Goal: Submit feedback/report problem: Leave review/rating

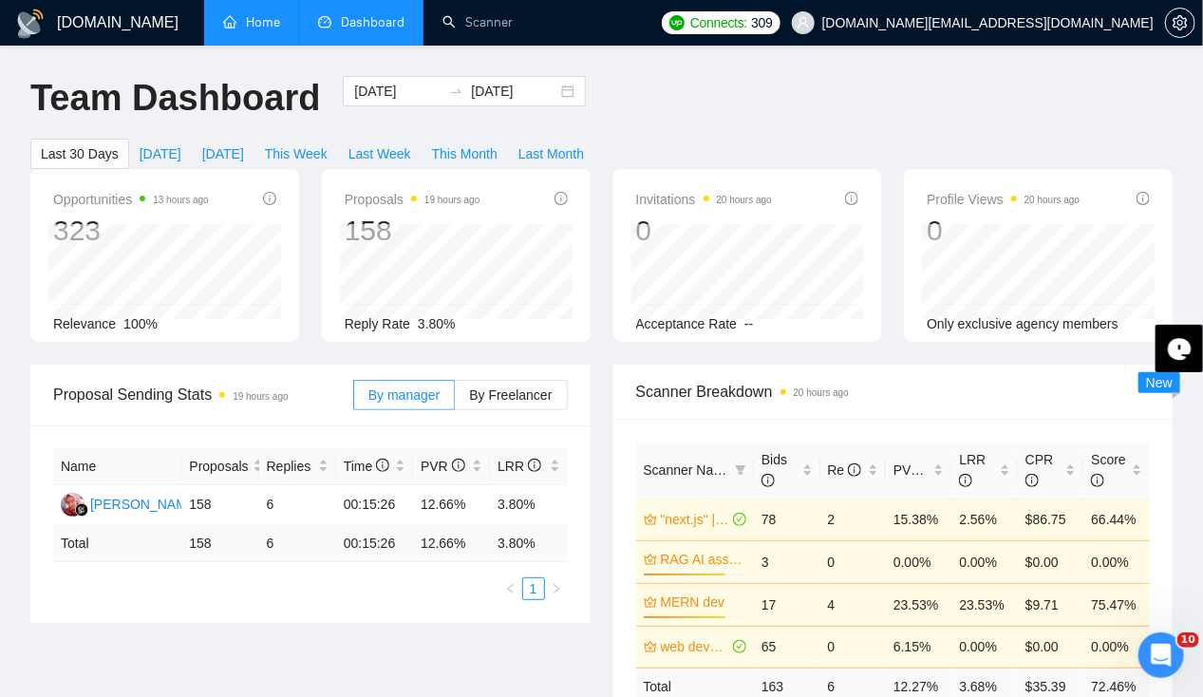
click at [258, 20] on link "Home" at bounding box center [251, 22] width 57 height 16
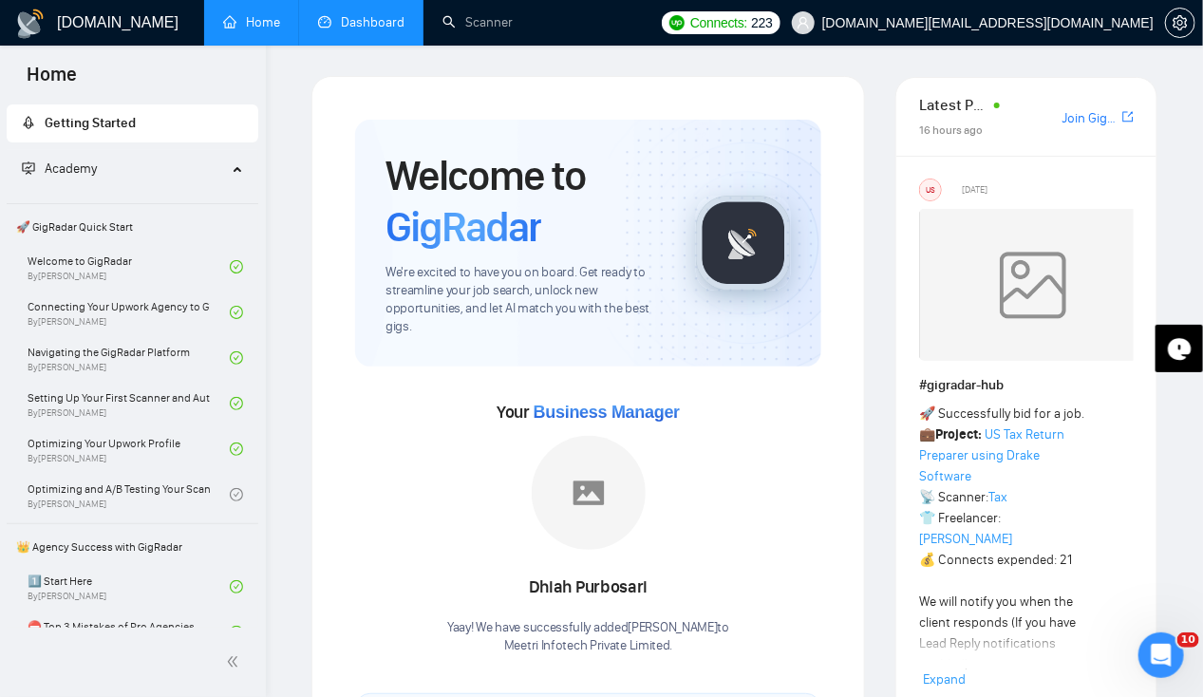
click at [350, 21] on link "Dashboard" at bounding box center [361, 22] width 86 height 16
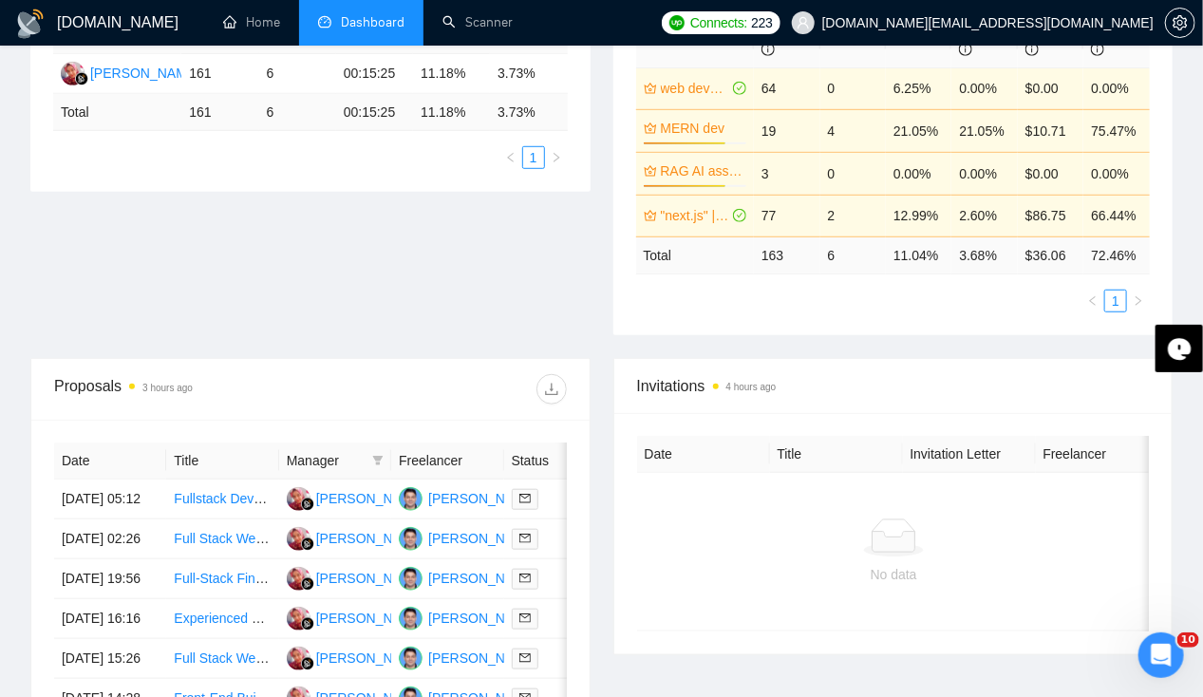
scroll to position [465, 0]
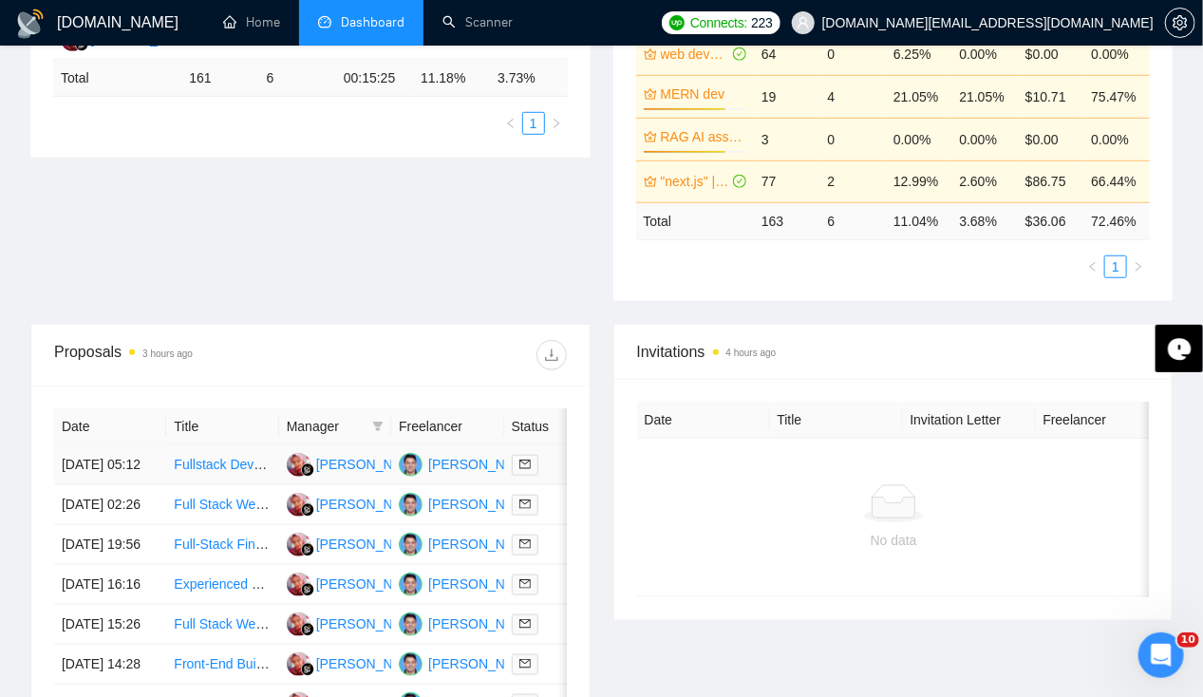
click at [118, 445] on td "[DATE] 05:12" at bounding box center [110, 465] width 112 height 40
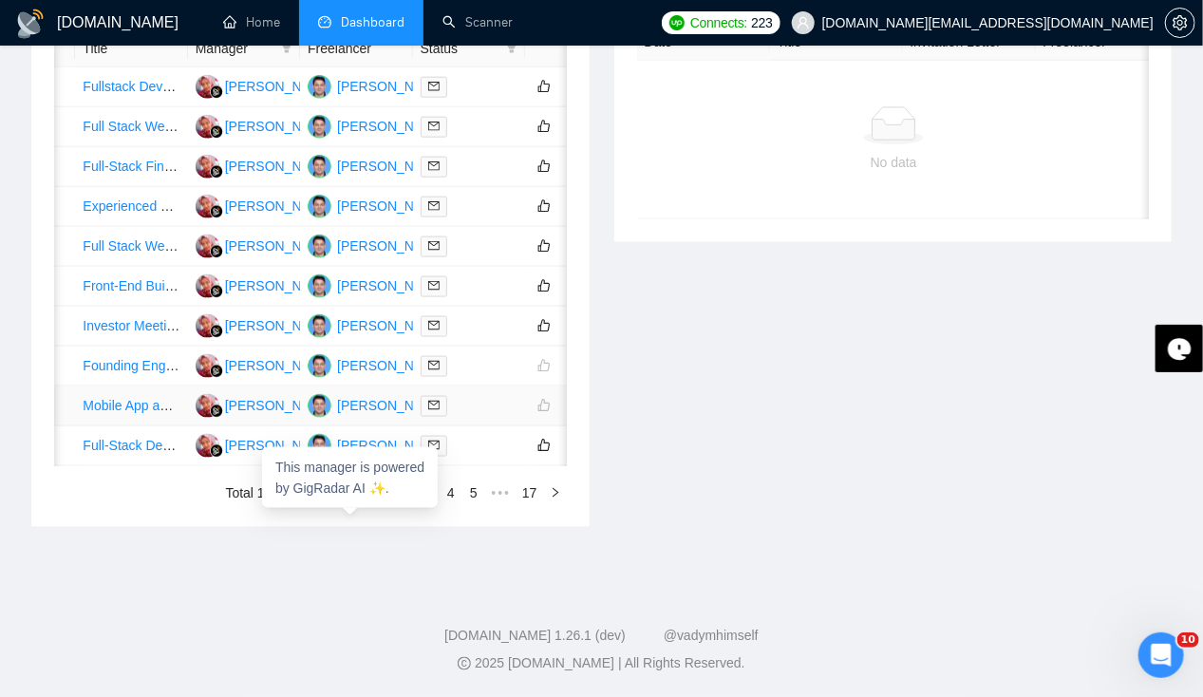
scroll to position [0, 0]
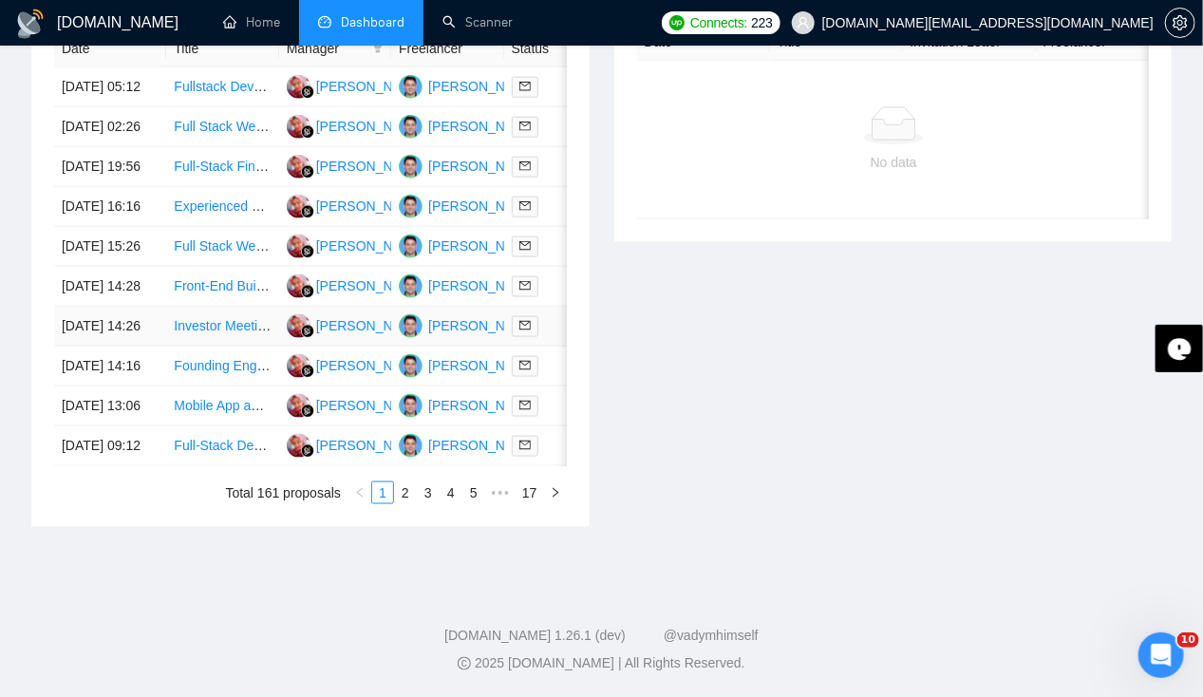
click at [97, 346] on td "[DATE] 14:26" at bounding box center [110, 327] width 112 height 40
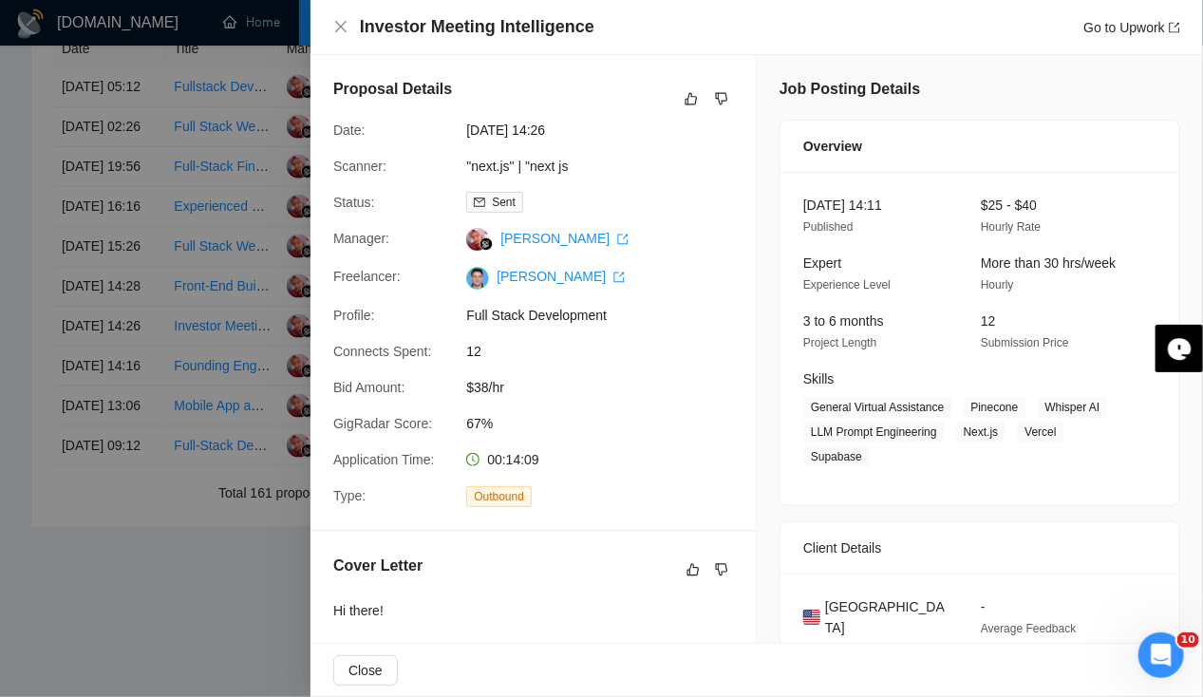
click at [97, 395] on div at bounding box center [601, 348] width 1203 height 697
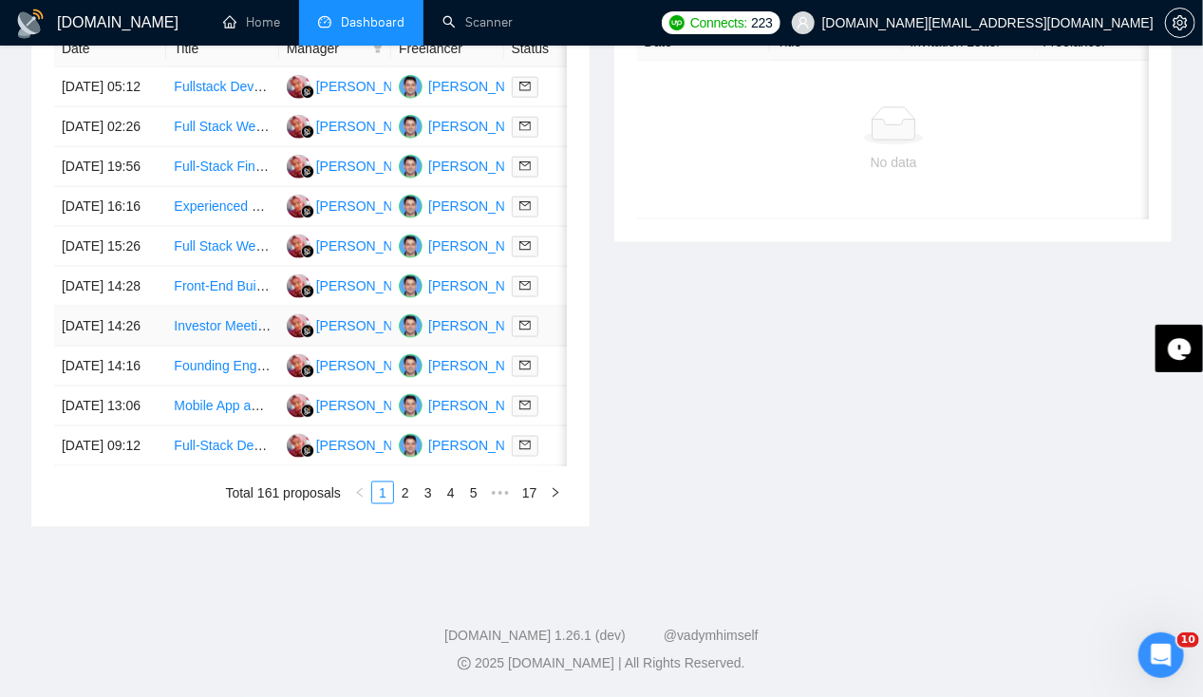
click at [85, 346] on td "[DATE] 14:26" at bounding box center [110, 327] width 112 height 40
click at [112, 307] on td "[DATE] 14:28" at bounding box center [110, 287] width 112 height 40
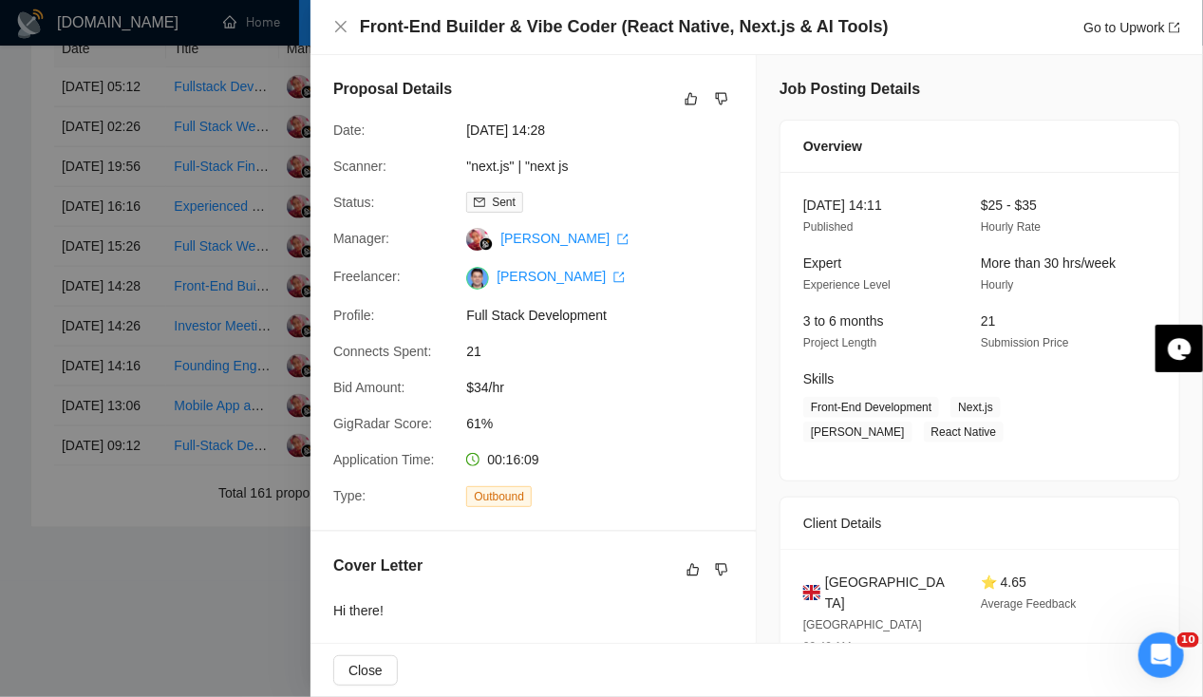
click at [893, 504] on div "Client Details" at bounding box center [979, 522] width 353 height 51
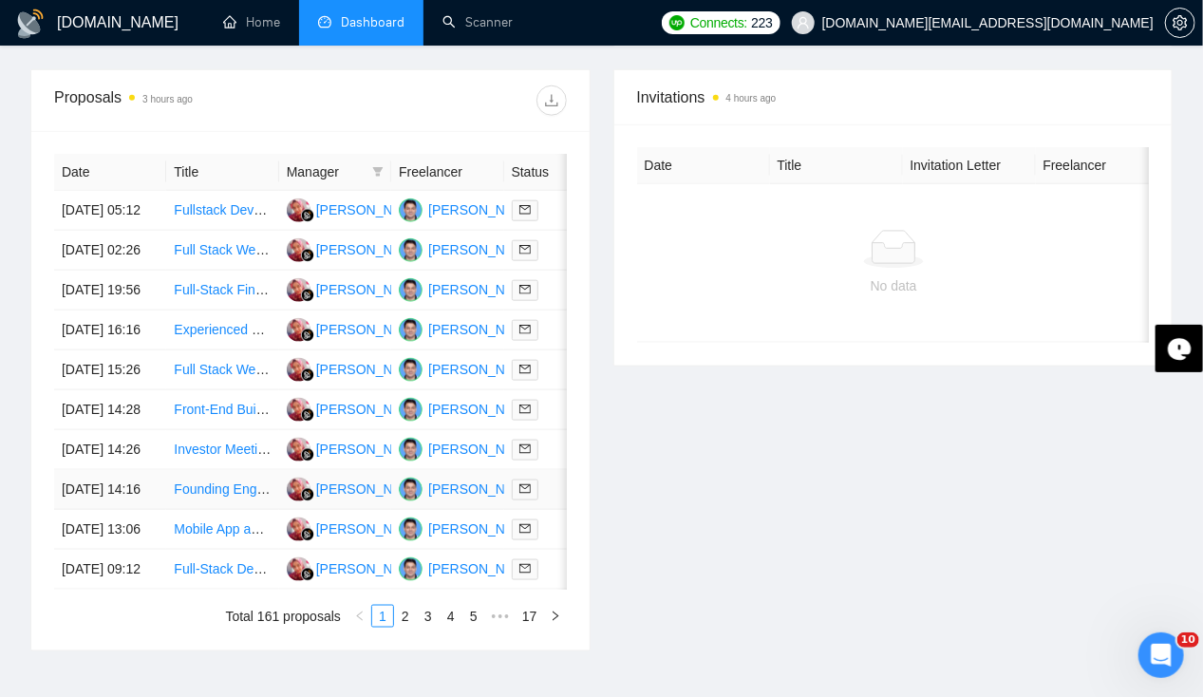
scroll to position [719, 0]
click at [120, 390] on td "[DATE] 15:26" at bounding box center [110, 370] width 112 height 40
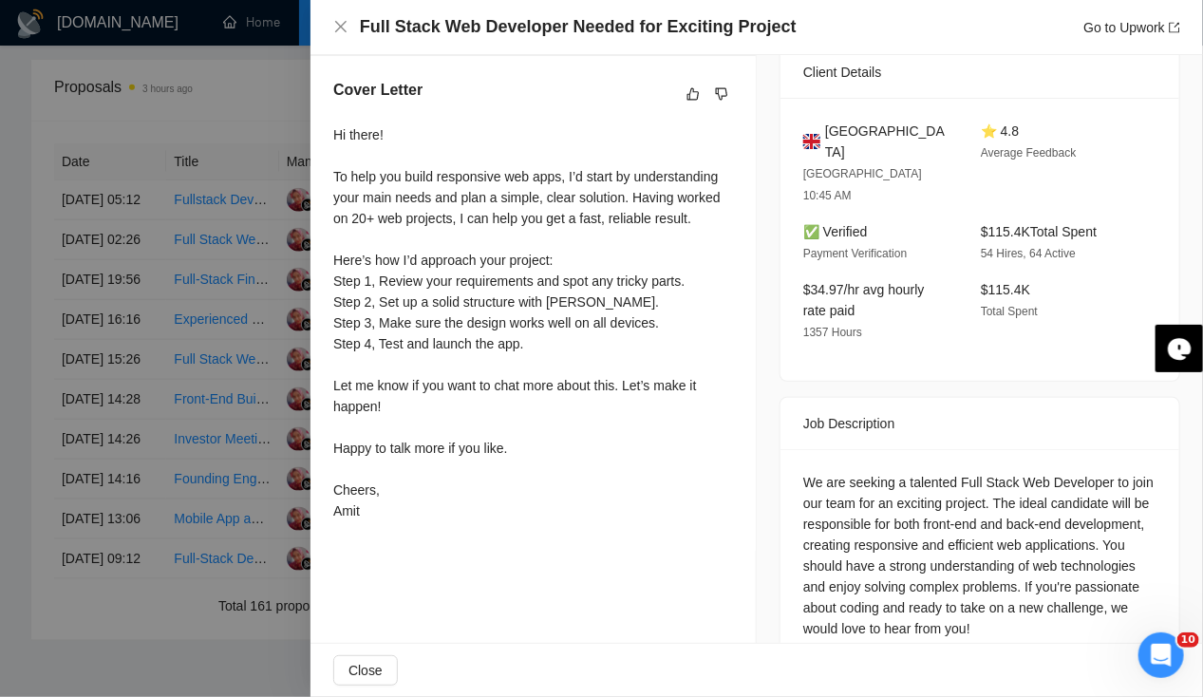
scroll to position [729, 0]
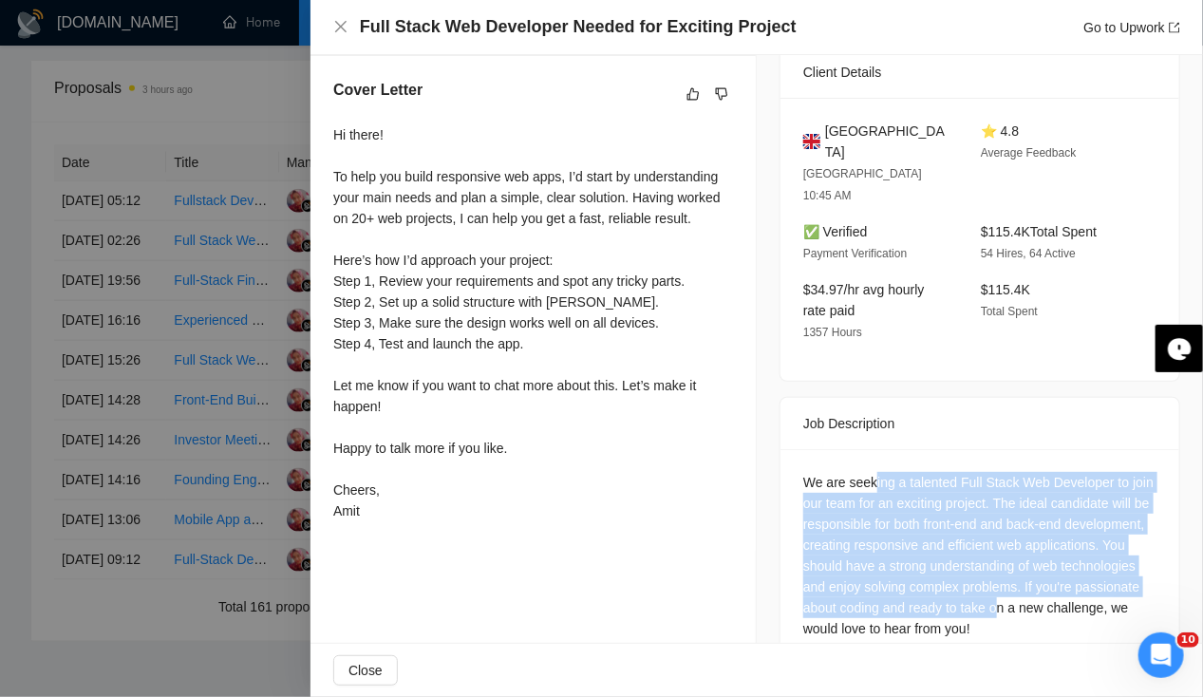
drag, startPoint x: 866, startPoint y: 438, endPoint x: 1101, endPoint y: 569, distance: 269.4
click at [1101, 569] on div "We are seeking a talented Full Stack Web Developer to join our team for an exci…" at bounding box center [979, 555] width 353 height 167
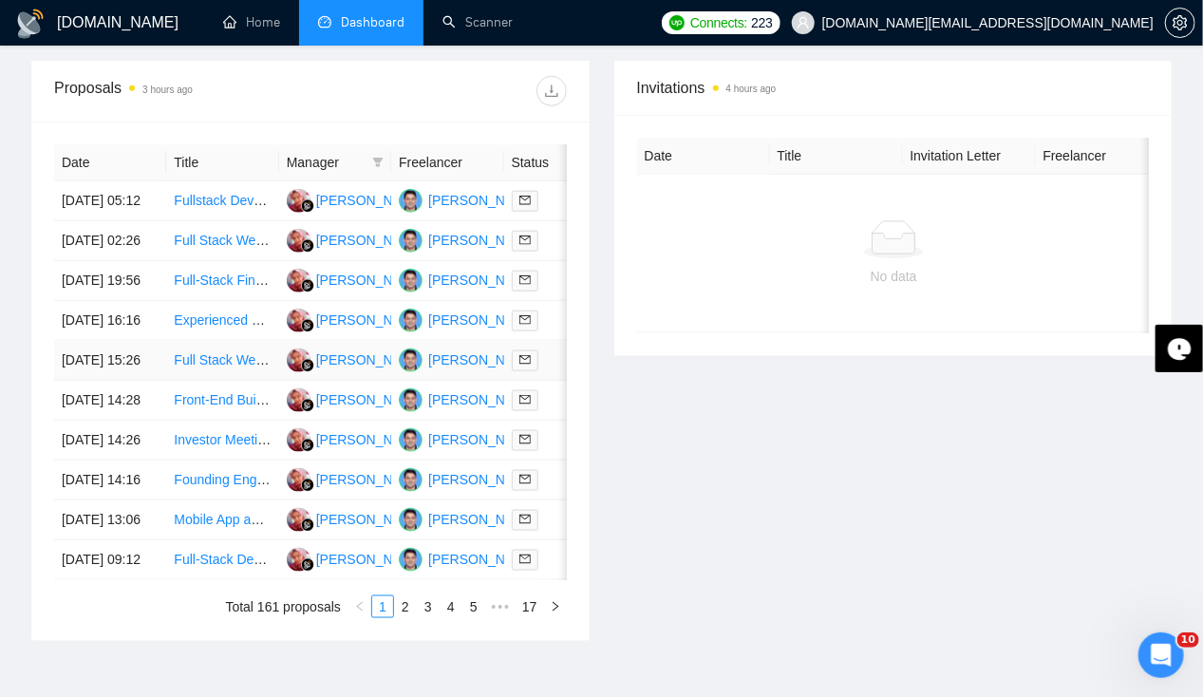
click at [168, 381] on td "Full Stack Web Developer Needed for Exciting Project" at bounding box center [222, 361] width 112 height 40
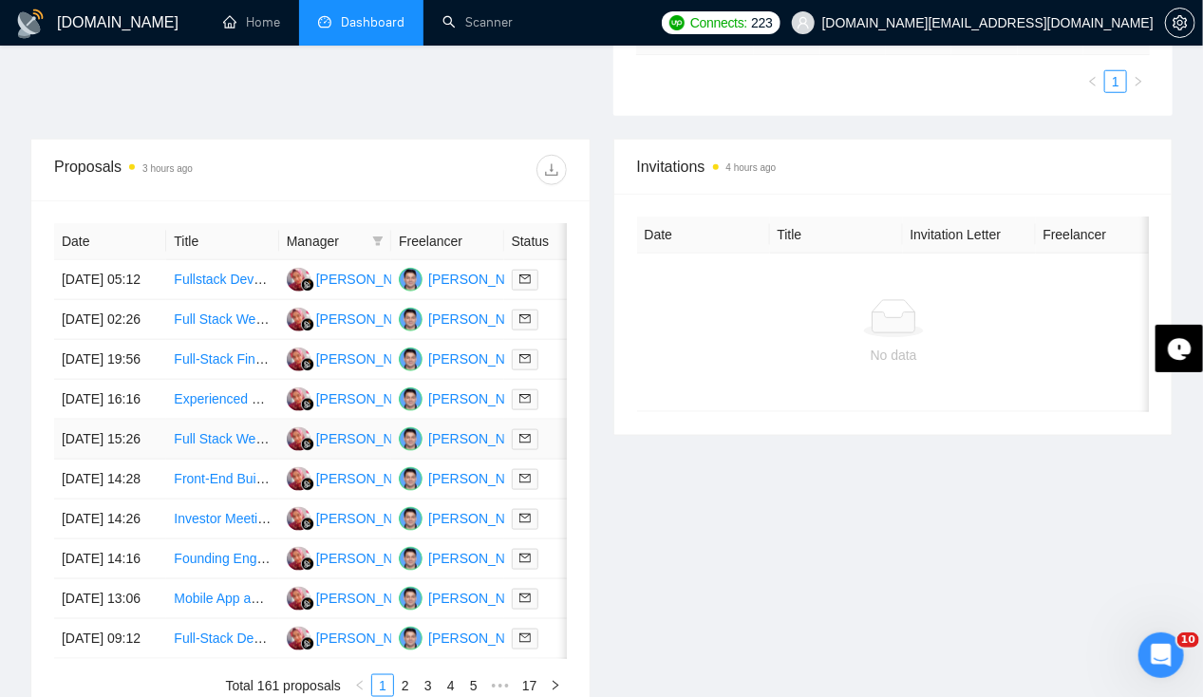
scroll to position [647, 0]
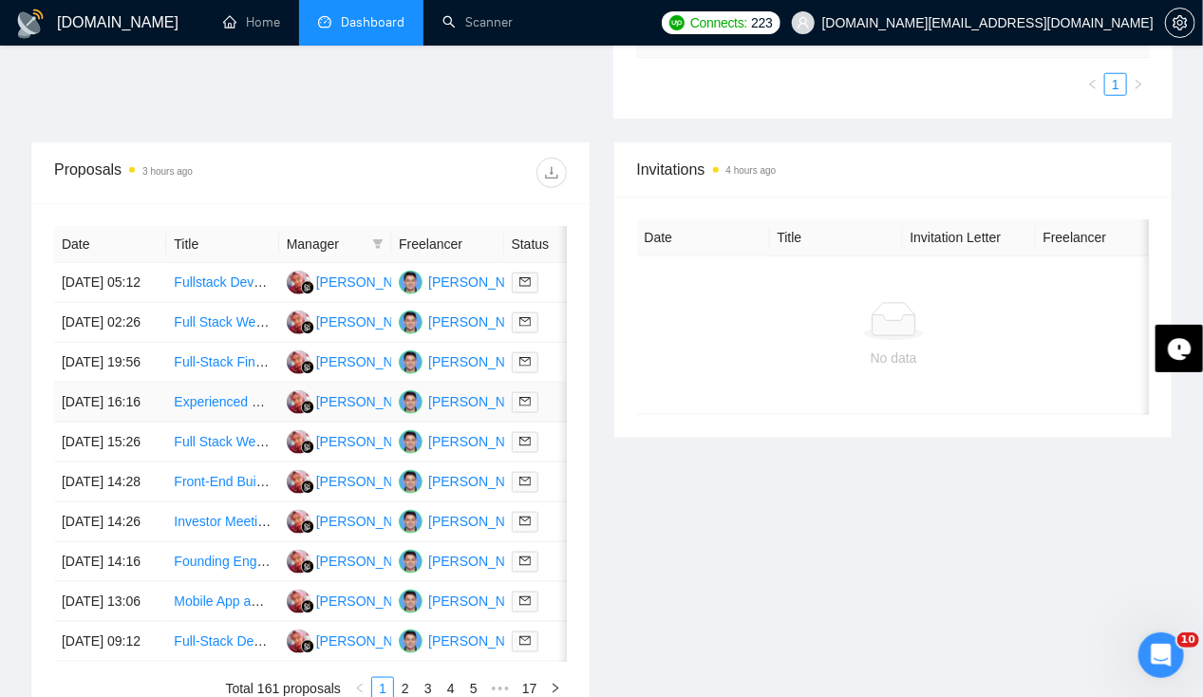
click at [106, 422] on td "[DATE] 16:16" at bounding box center [110, 403] width 112 height 40
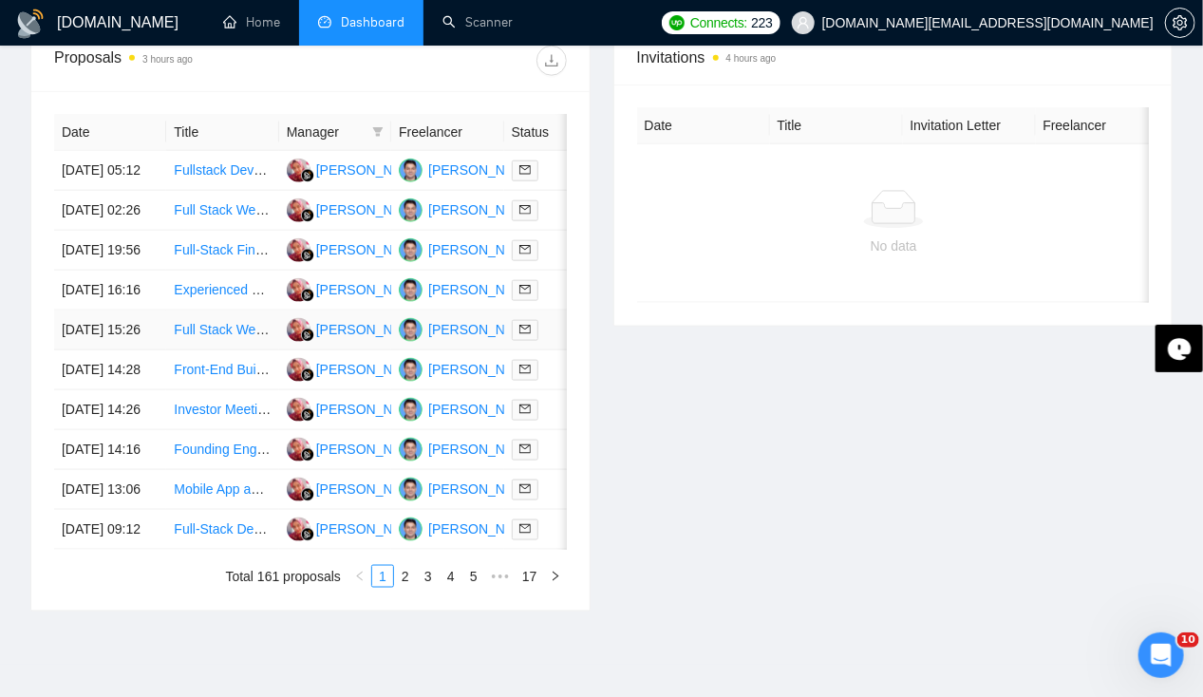
scroll to position [742, 0]
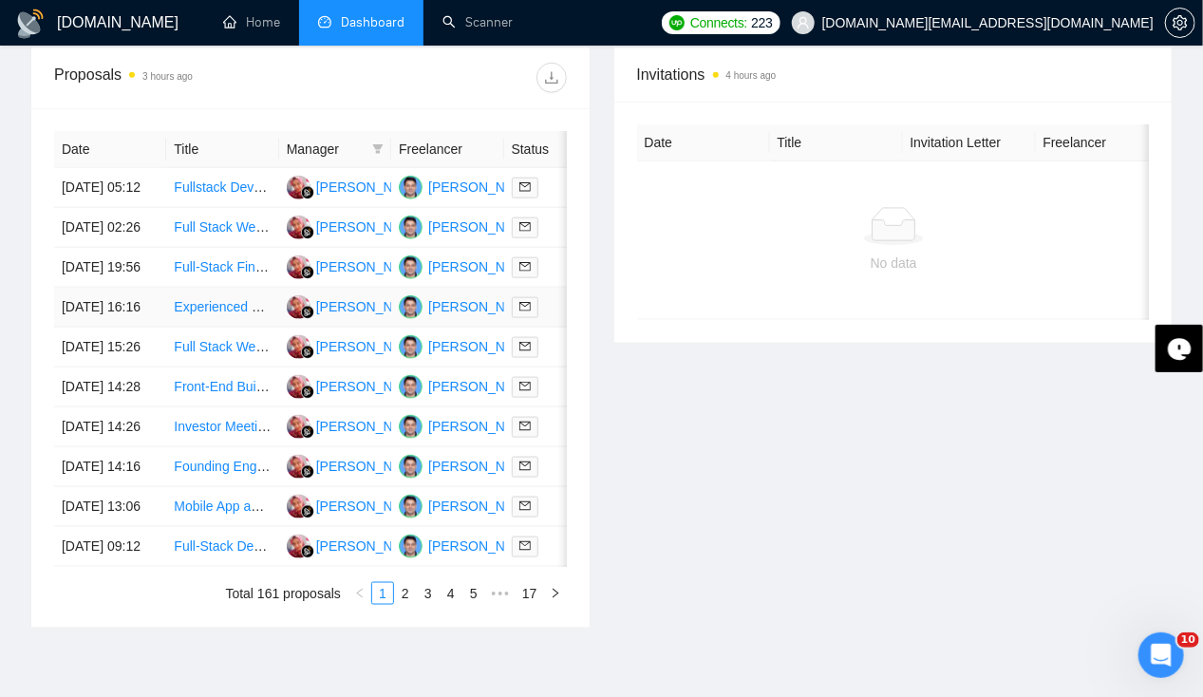
click at [88, 327] on td "[DATE] 16:16" at bounding box center [110, 308] width 112 height 40
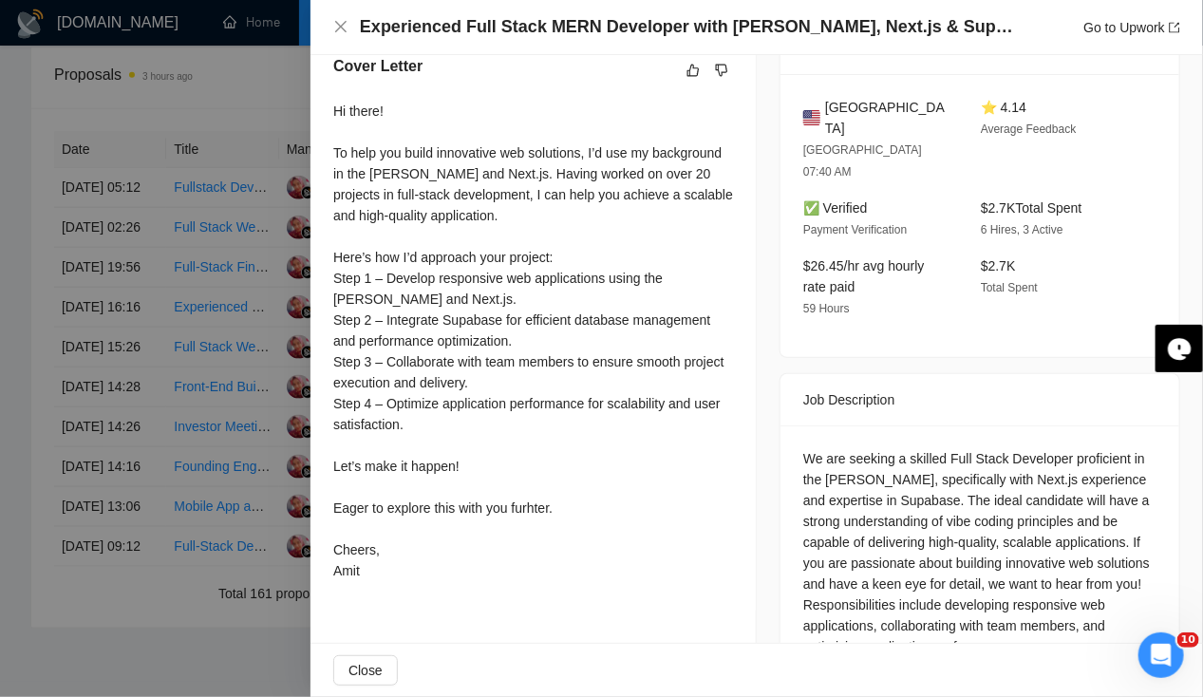
scroll to position [517, 0]
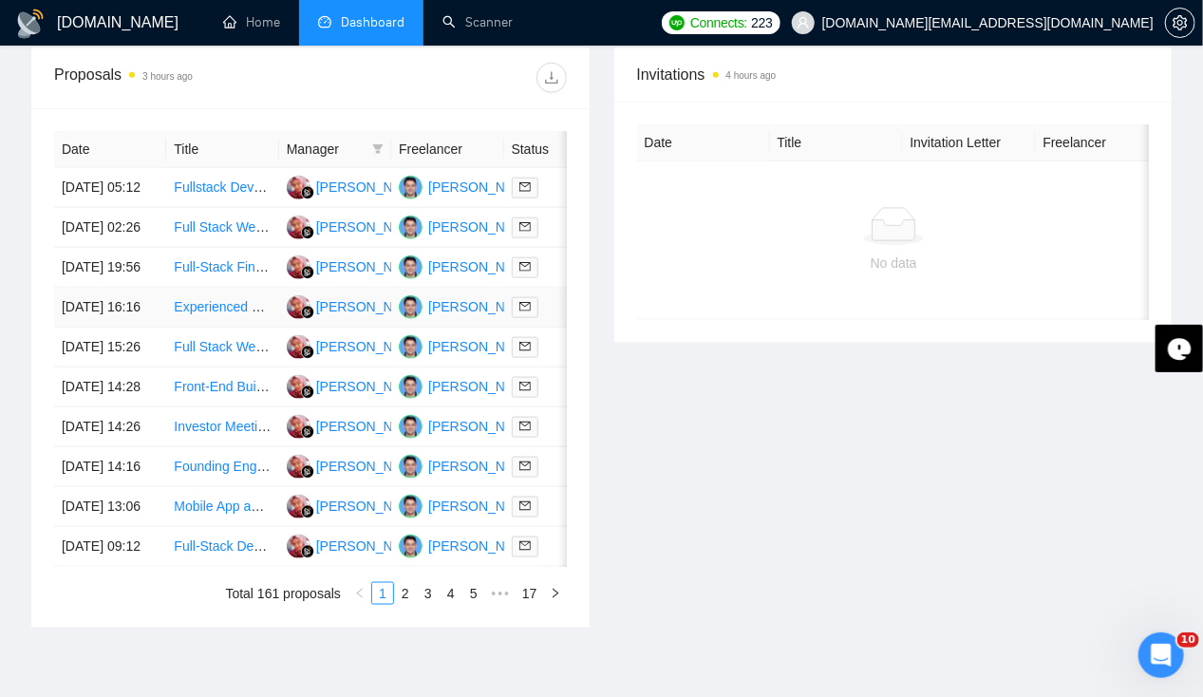
click at [76, 327] on td "[DATE] 16:16" at bounding box center [110, 308] width 112 height 40
click at [78, 269] on td "[DATE] 19:56" at bounding box center [110, 268] width 112 height 40
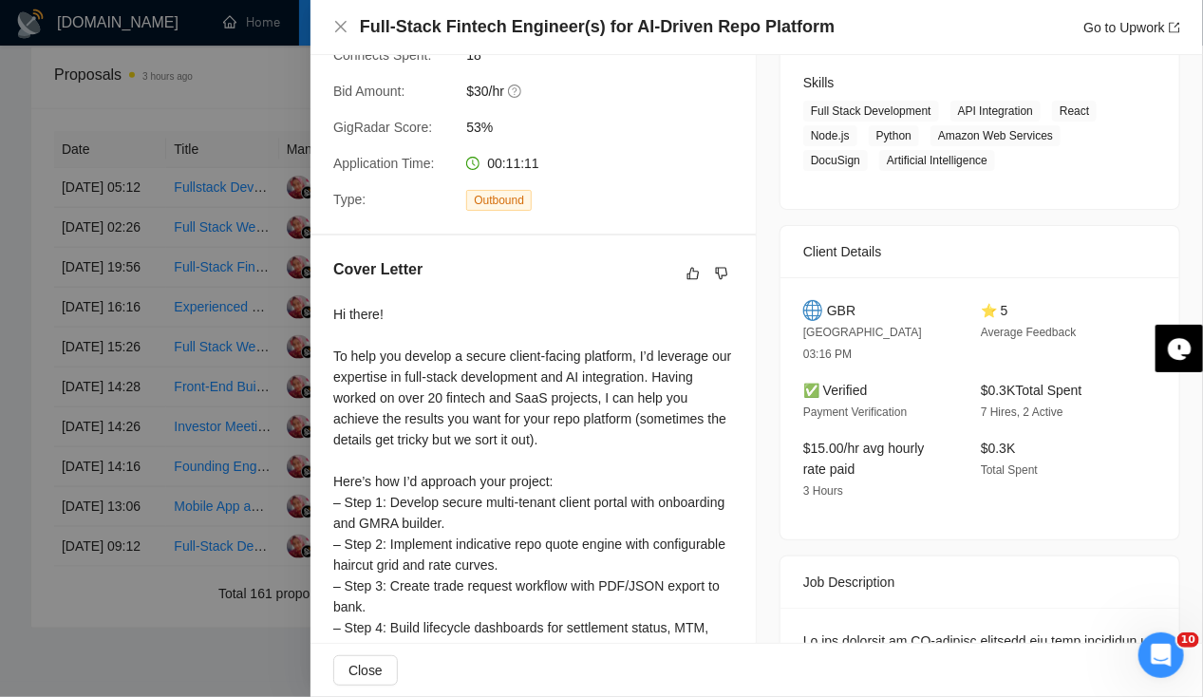
scroll to position [0, 0]
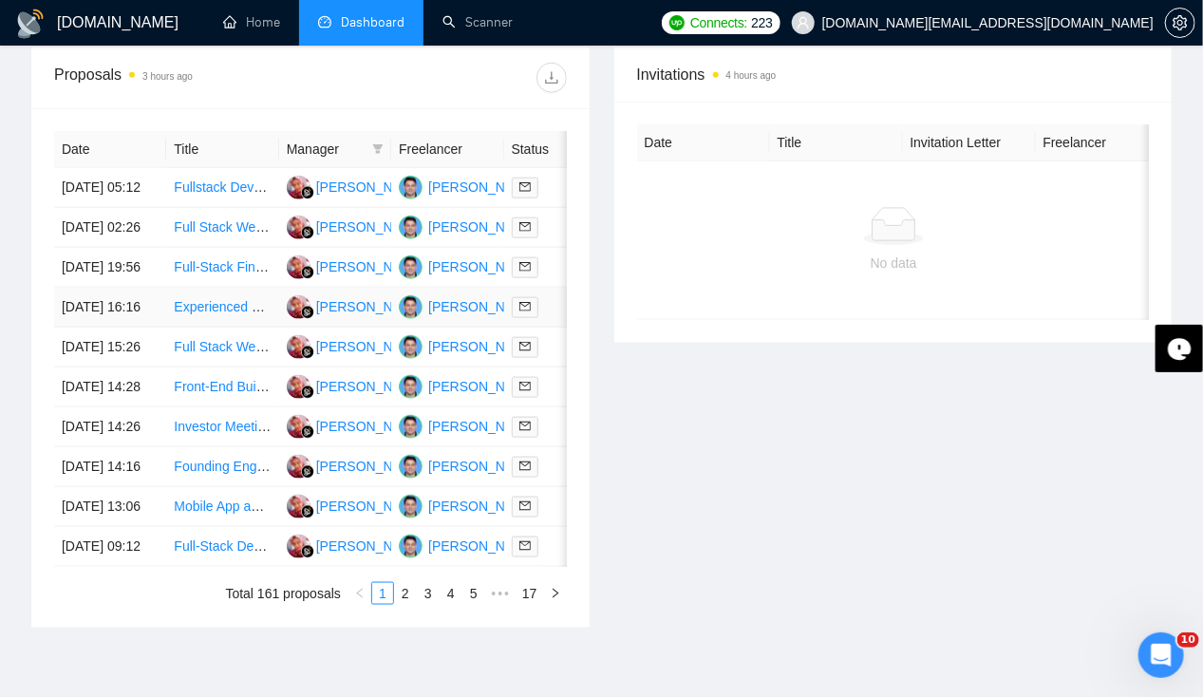
click at [87, 327] on td "[DATE] 16:16" at bounding box center [110, 308] width 112 height 40
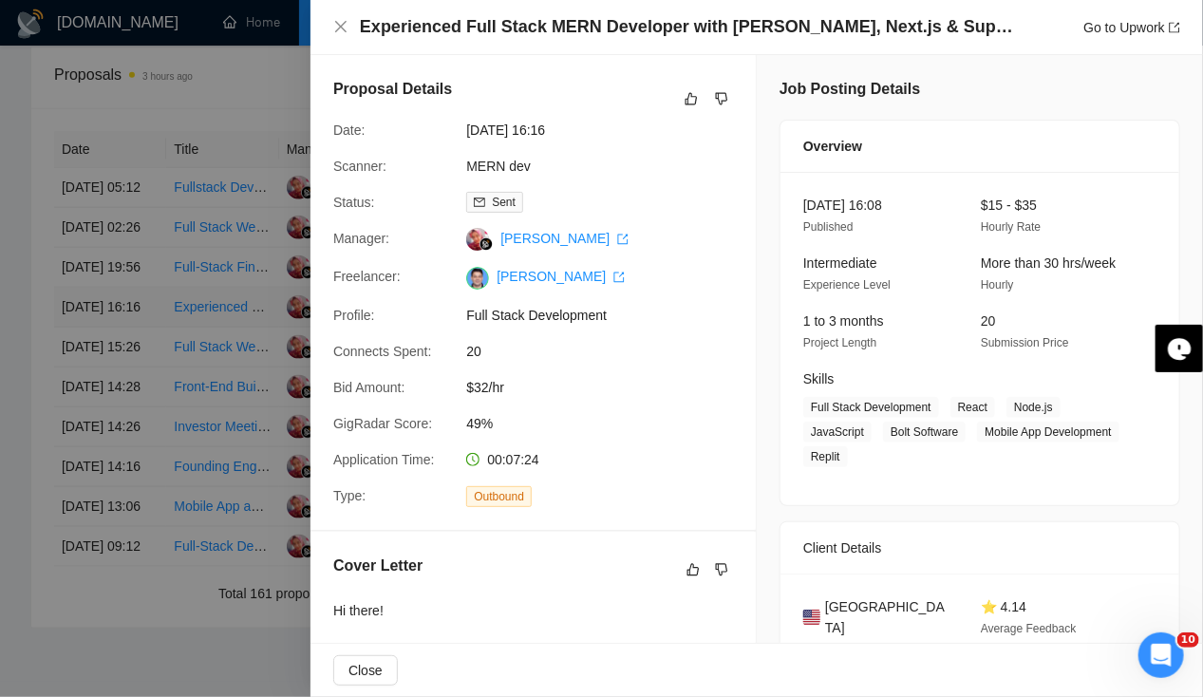
click at [87, 330] on div at bounding box center [601, 348] width 1203 height 697
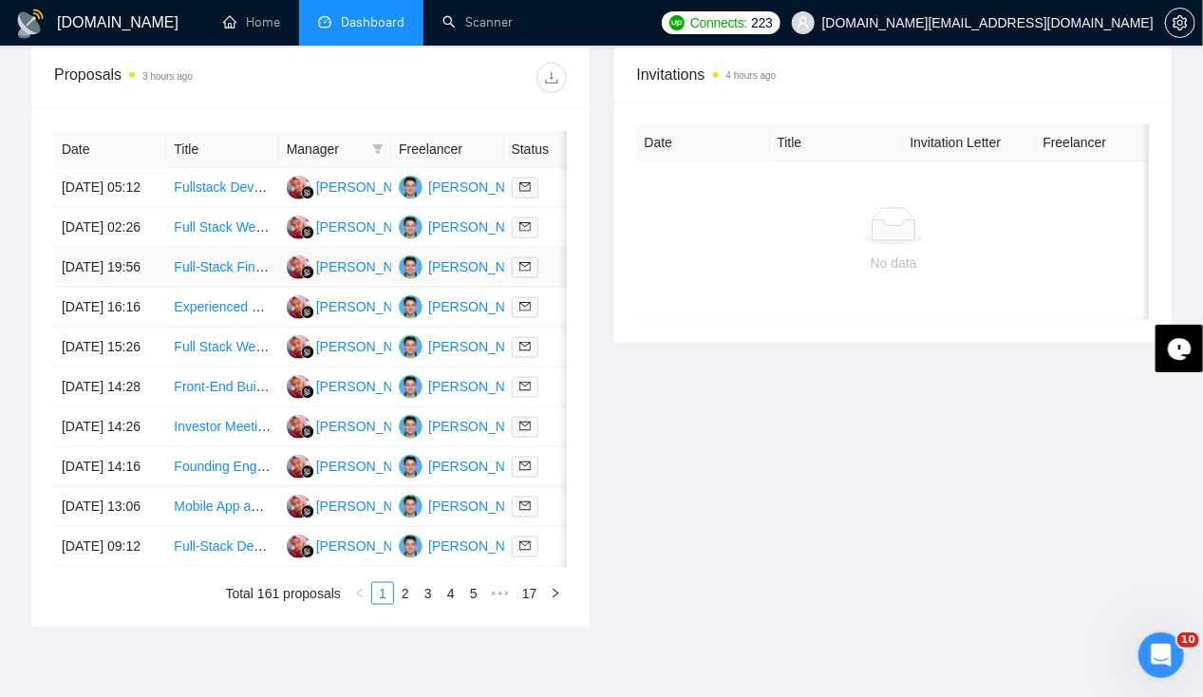
click at [87, 288] on td "[DATE] 19:56" at bounding box center [110, 268] width 112 height 40
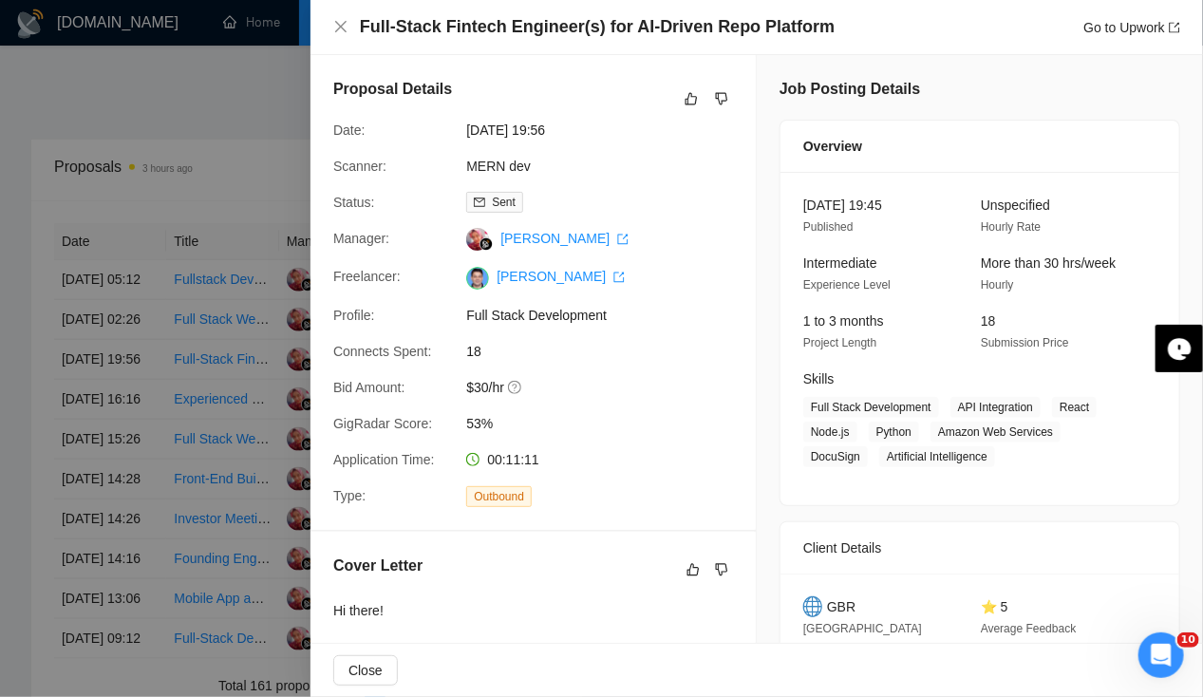
scroll to position [651, 0]
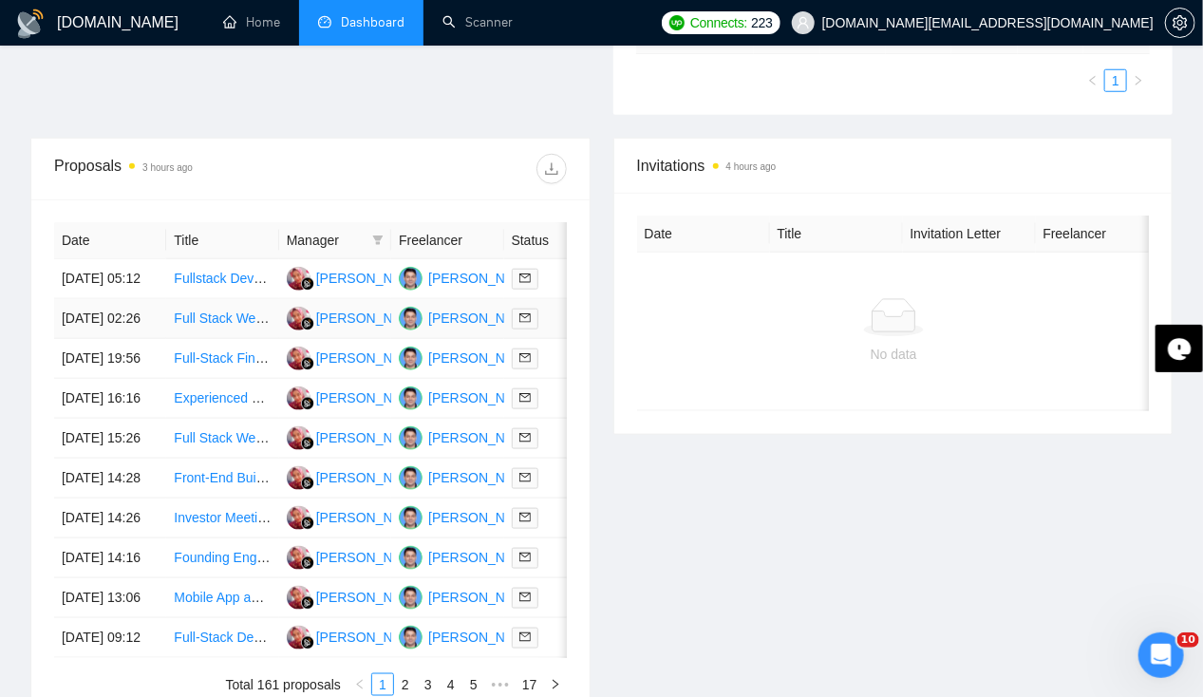
click at [99, 318] on td "[DATE] 02:26" at bounding box center [110, 319] width 112 height 40
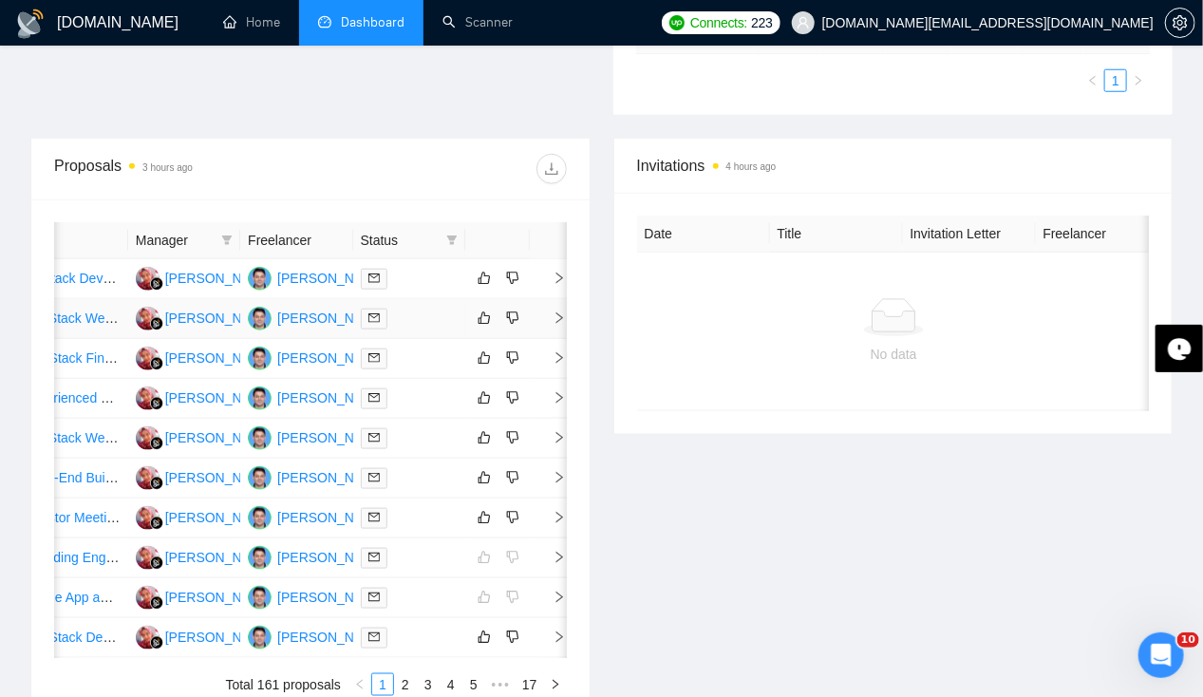
scroll to position [0, 0]
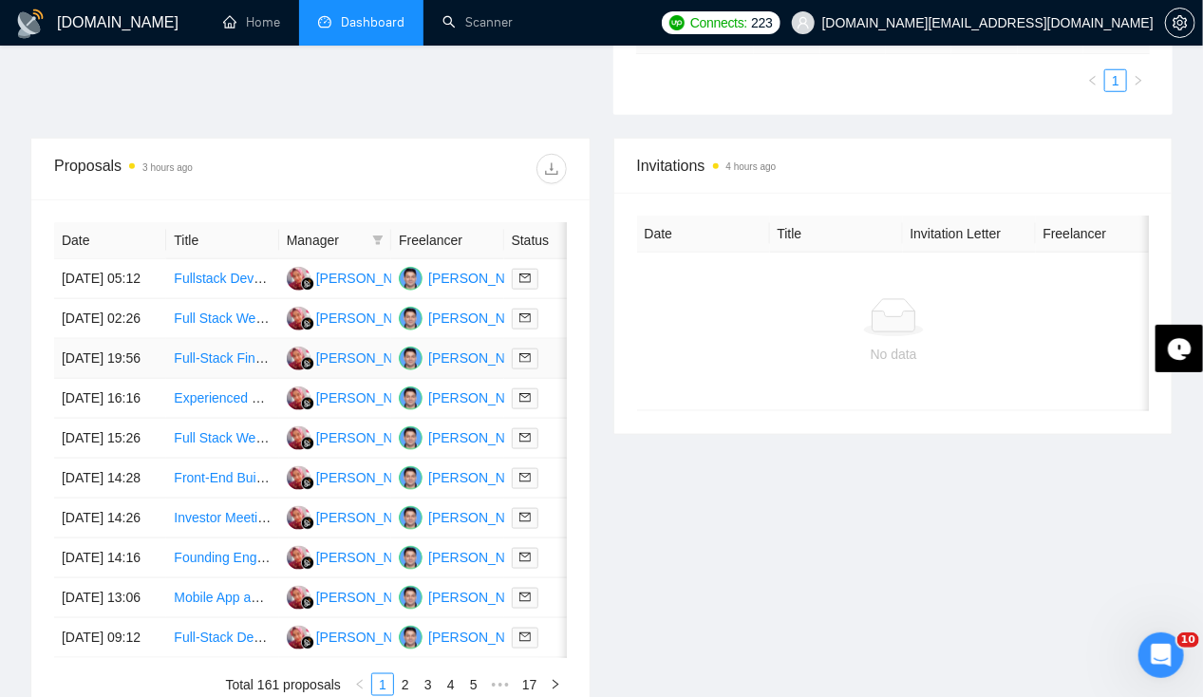
click at [140, 377] on td "[DATE] 19:56" at bounding box center [110, 359] width 112 height 40
click at [97, 309] on td "[DATE] 02:26" at bounding box center [110, 319] width 112 height 40
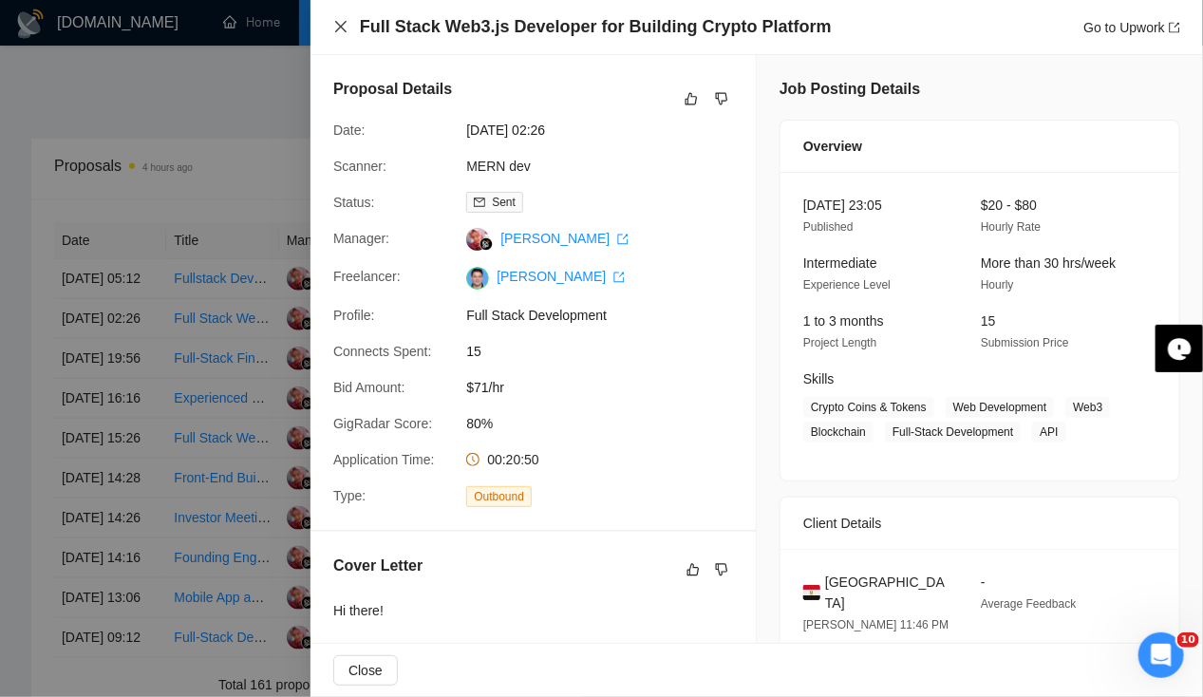
click at [338, 32] on icon "close" at bounding box center [340, 26] width 15 height 15
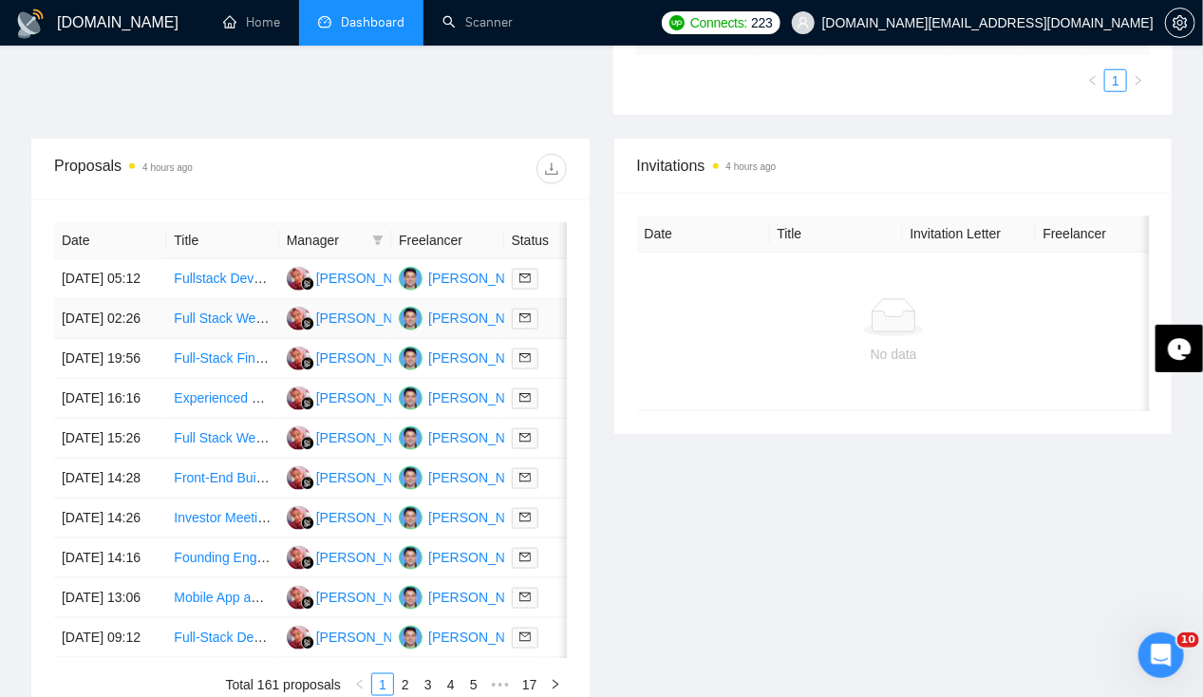
click at [81, 314] on td "[DATE] 02:26" at bounding box center [110, 319] width 112 height 40
click at [121, 326] on td "[DATE] 02:26" at bounding box center [110, 319] width 112 height 40
click at [107, 259] on td "[DATE] 05:12" at bounding box center [110, 279] width 112 height 40
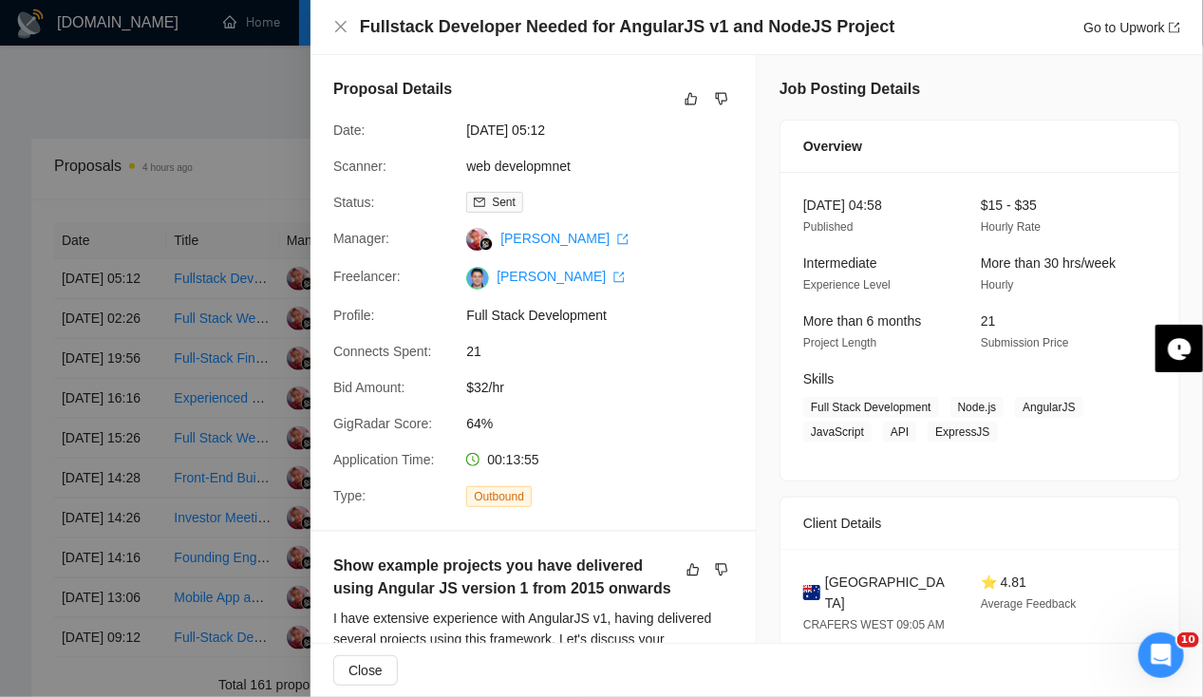
drag, startPoint x: 466, startPoint y: 125, endPoint x: 605, endPoint y: 121, distance: 138.6
click at [605, 121] on span "[DATE] 05:12" at bounding box center [608, 130] width 285 height 21
drag, startPoint x: 605, startPoint y: 121, endPoint x: 513, endPoint y: 125, distance: 92.1
click at [513, 125] on span "[DATE] 05:12" at bounding box center [608, 130] width 285 height 21
click at [455, 127] on div "Date:" at bounding box center [392, 130] width 133 height 21
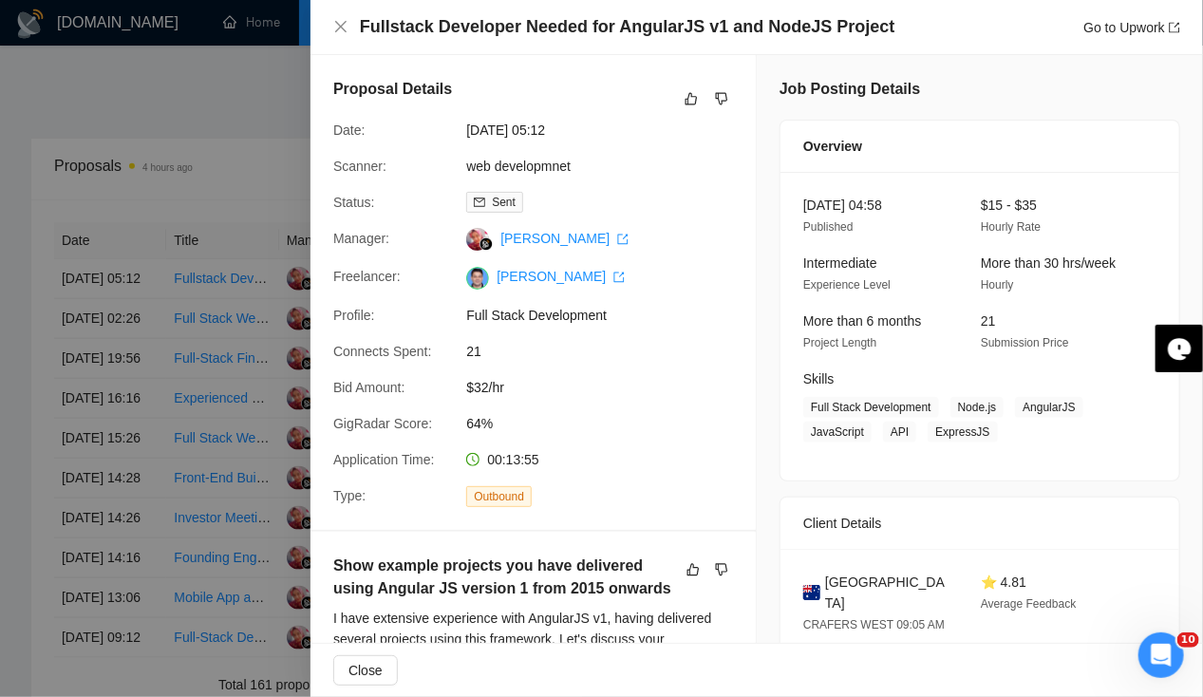
drag, startPoint x: 461, startPoint y: 127, endPoint x: 608, endPoint y: 127, distance: 147.1
click at [608, 127] on div "[DATE] 05:12" at bounding box center [558, 130] width 200 height 21
drag, startPoint x: 608, startPoint y: 127, endPoint x: 491, endPoint y: 134, distance: 117.9
click at [491, 134] on span "[DATE] 05:12" at bounding box center [608, 130] width 285 height 21
click at [460, 138] on div "[DATE] 05:12" at bounding box center [558, 130] width 200 height 21
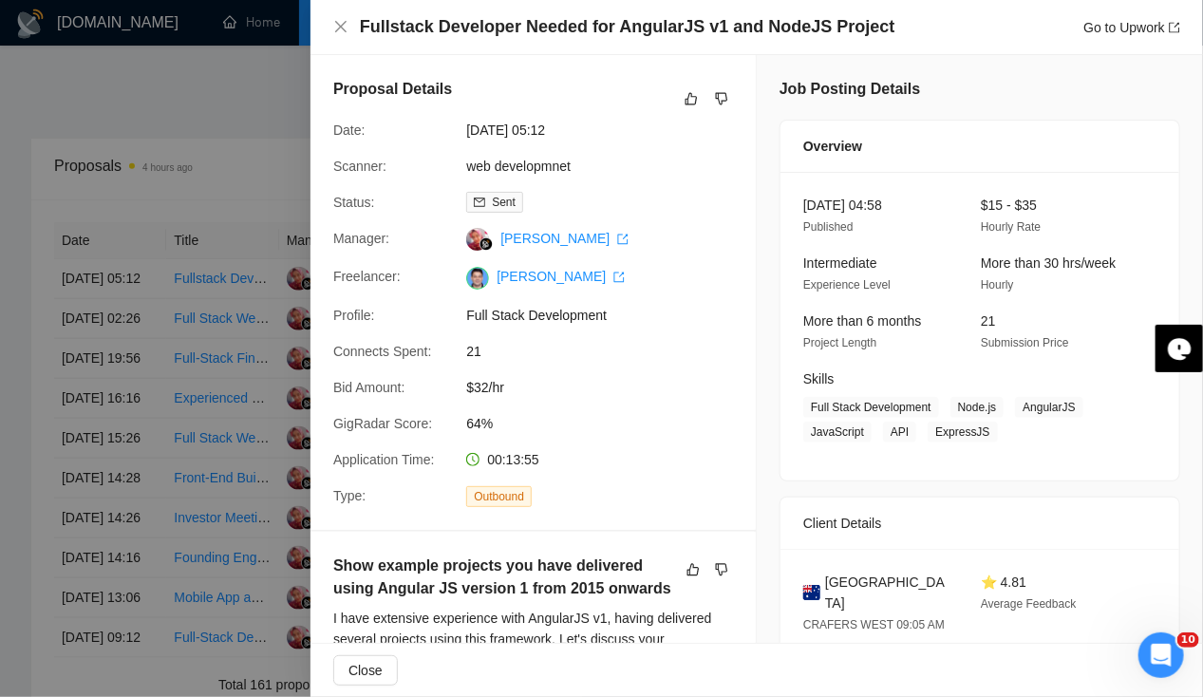
drag, startPoint x: 464, startPoint y: 126, endPoint x: 600, endPoint y: 132, distance: 135.9
click at [600, 132] on span "[DATE] 05:12" at bounding box center [608, 130] width 285 height 21
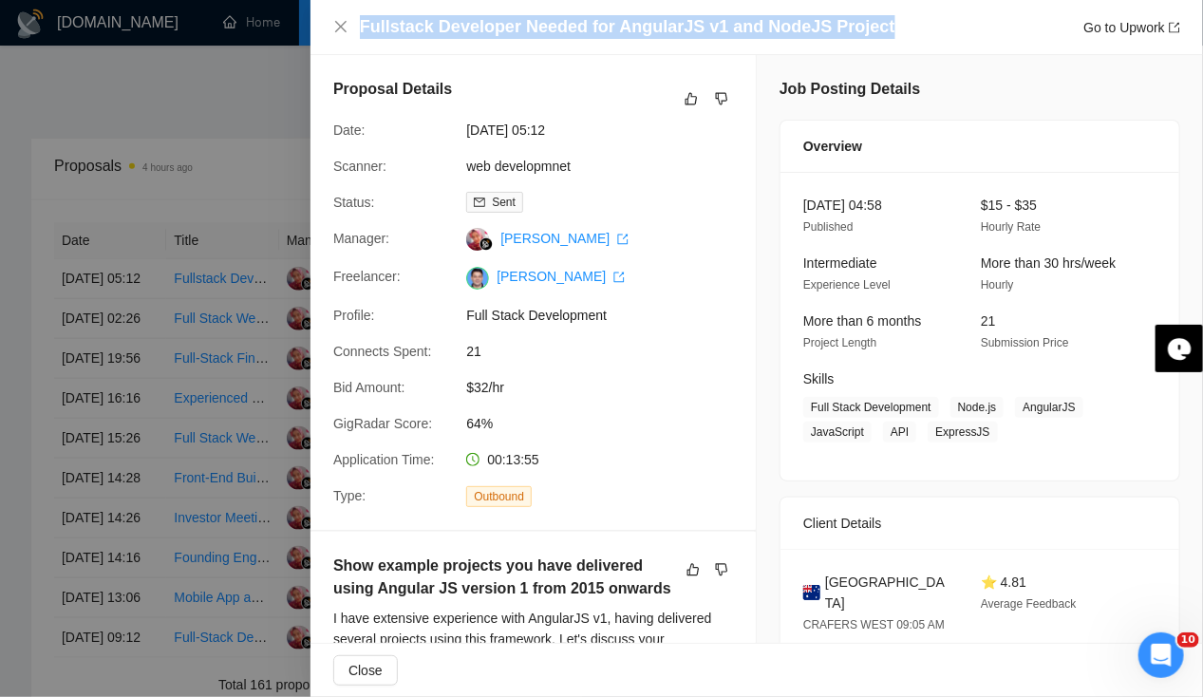
drag, startPoint x: 363, startPoint y: 24, endPoint x: 881, endPoint y: 21, distance: 518.3
click at [881, 21] on div "Fullstack Developer Needed for AngularJS v1 and NodeJS Project Go to Upwork" at bounding box center [770, 27] width 820 height 24
click at [696, 34] on h4 "Fullstack Developer Needed for AngularJS v1 and NodeJS Project" at bounding box center [627, 27] width 535 height 24
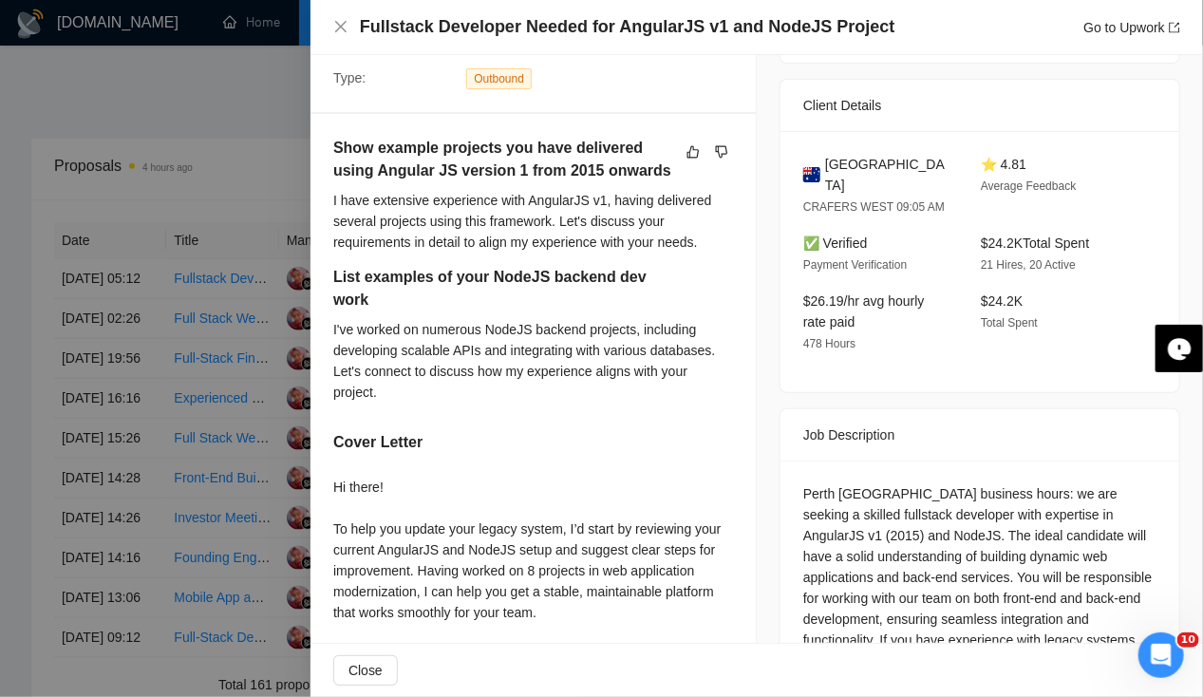
scroll to position [0, 0]
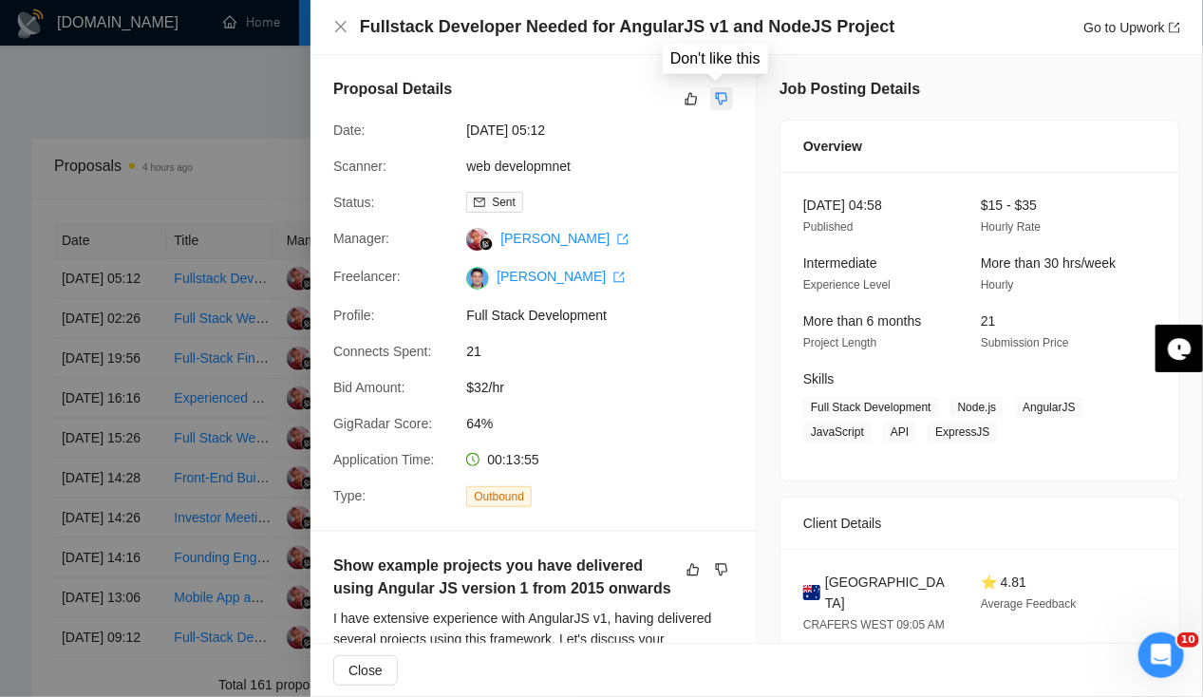
click at [718, 100] on icon "dislike" at bounding box center [721, 98] width 13 height 15
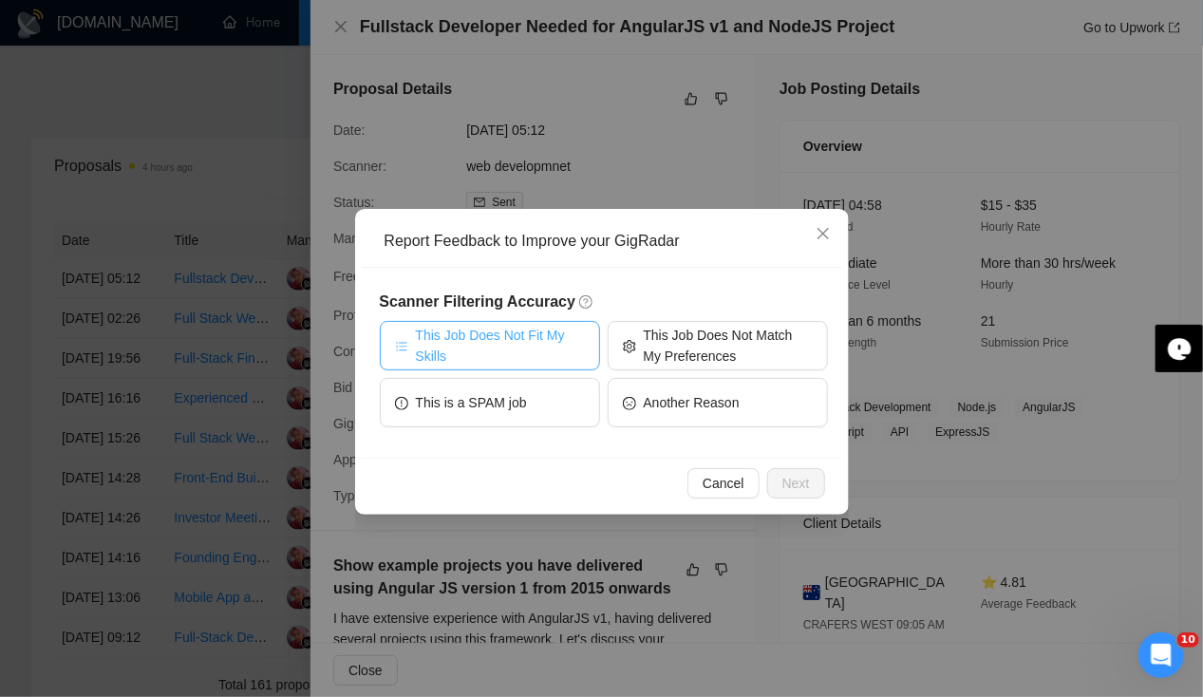
click at [517, 347] on span "This Job Does Not Fit My Skills" at bounding box center [500, 346] width 169 height 42
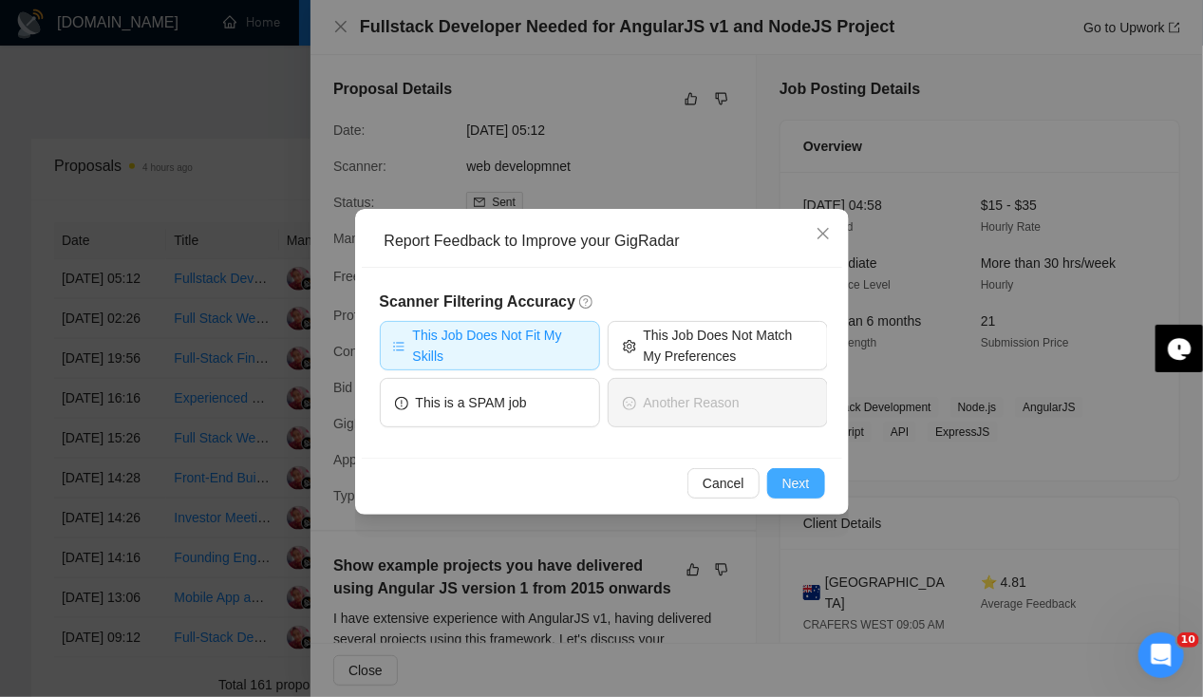
click at [795, 478] on span "Next" at bounding box center [796, 483] width 28 height 21
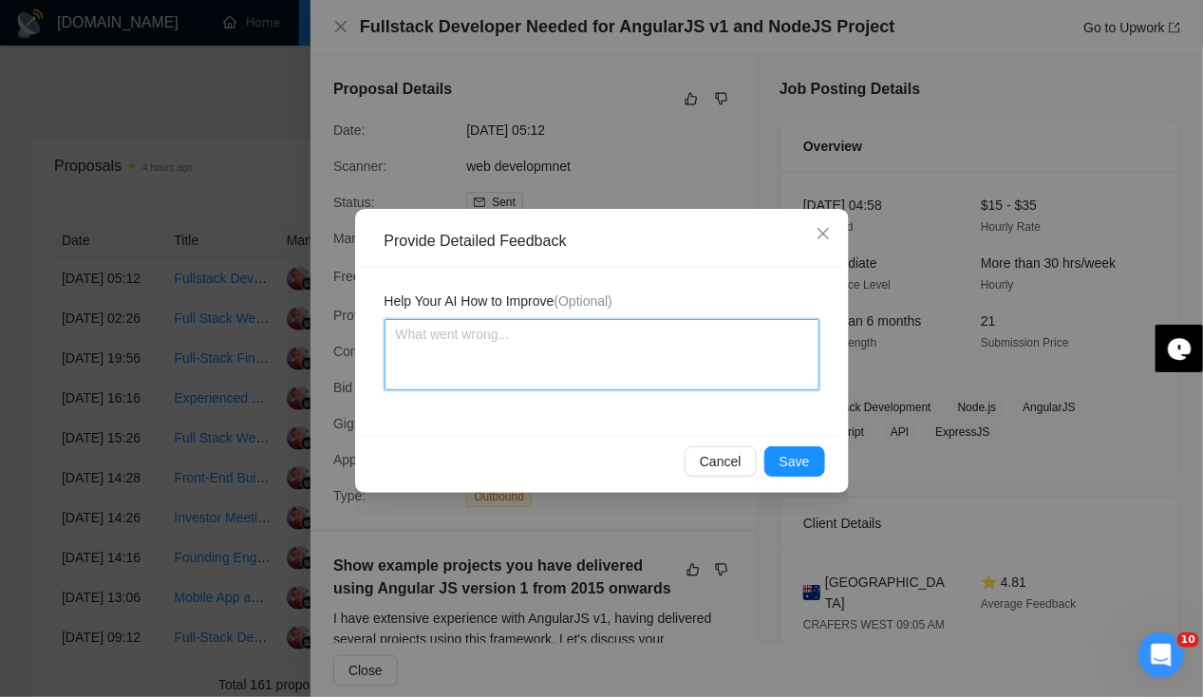
click at [500, 348] on textarea at bounding box center [601, 354] width 435 height 71
type textarea "N"
type textarea "No"
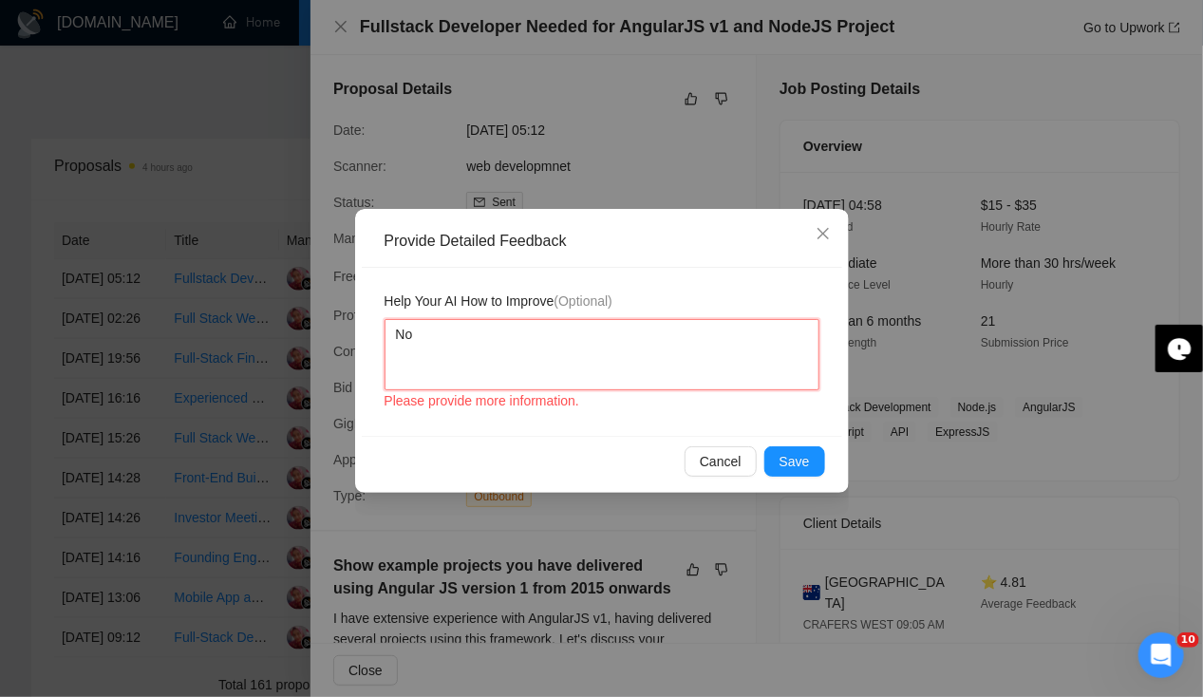
type textarea "No"
type textarea "No e"
type textarea "No ex"
type textarea "No exp"
type textarea "No expo"
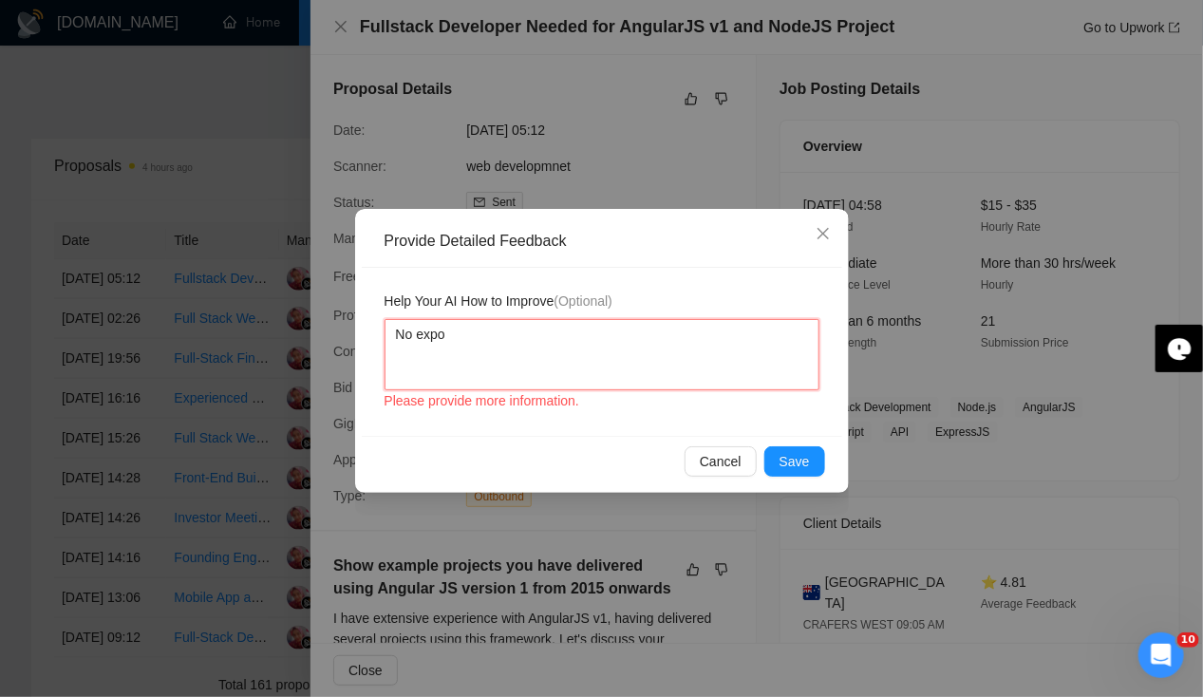
type textarea "No expos"
type textarea "No exposu"
type textarea "No exposur"
type textarea "No exposure"
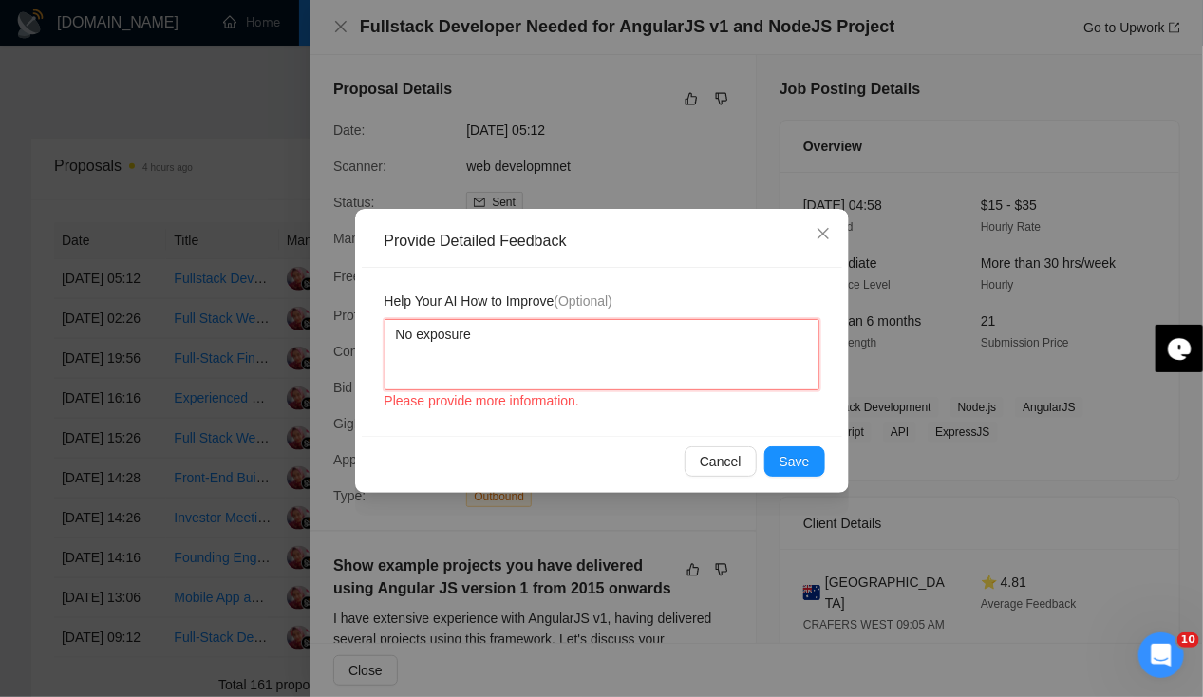
type textarea "No exposure f"
type textarea "No exposure fo"
type textarea "No exposure fot"
type textarea "No exposure fo"
type textarea "No exposure f"
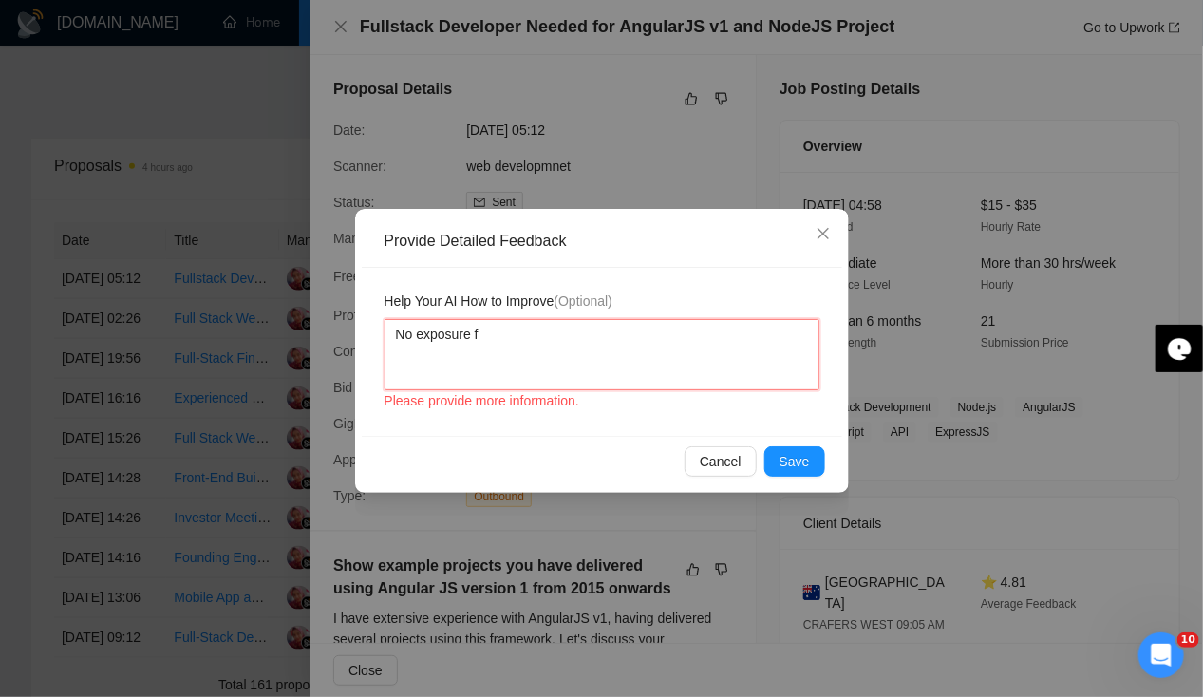
type textarea "No exposure"
type textarea "No exposure t"
type textarea "No exposure to"
type textarea "No exposure to A"
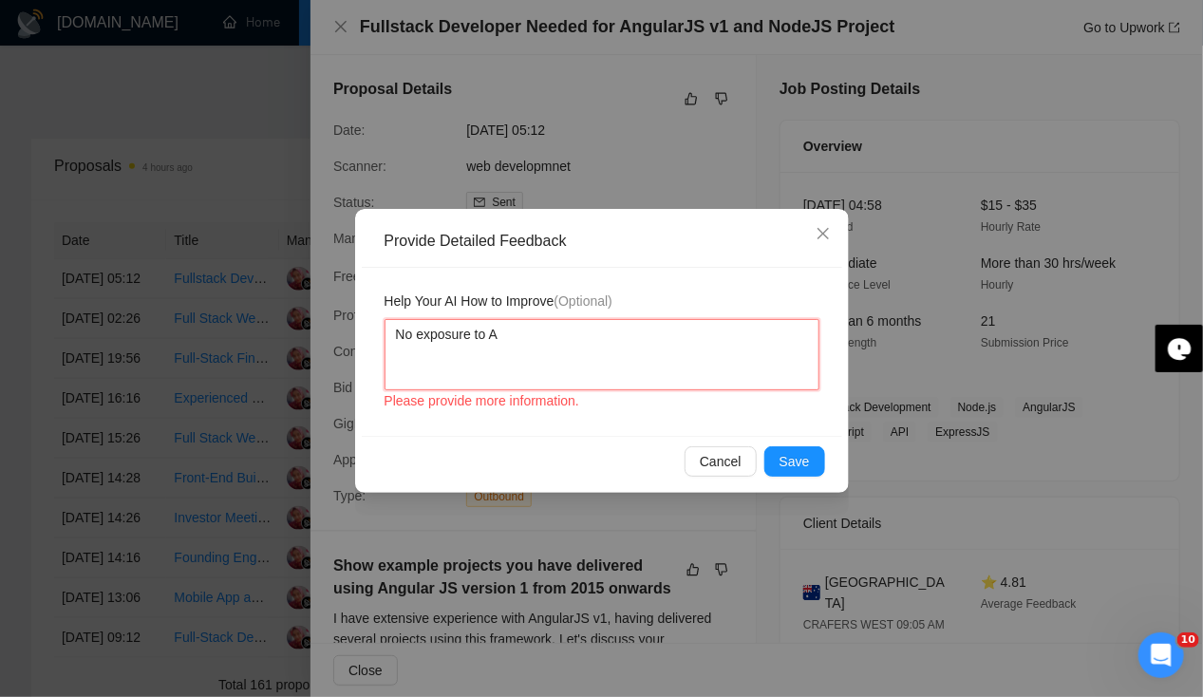
type textarea "No exposure to An"
type textarea "No exposure to Ang"
type textarea "No exposure to Angu"
type textarea "No exposure to Angul"
type textarea "No exposure to Angula"
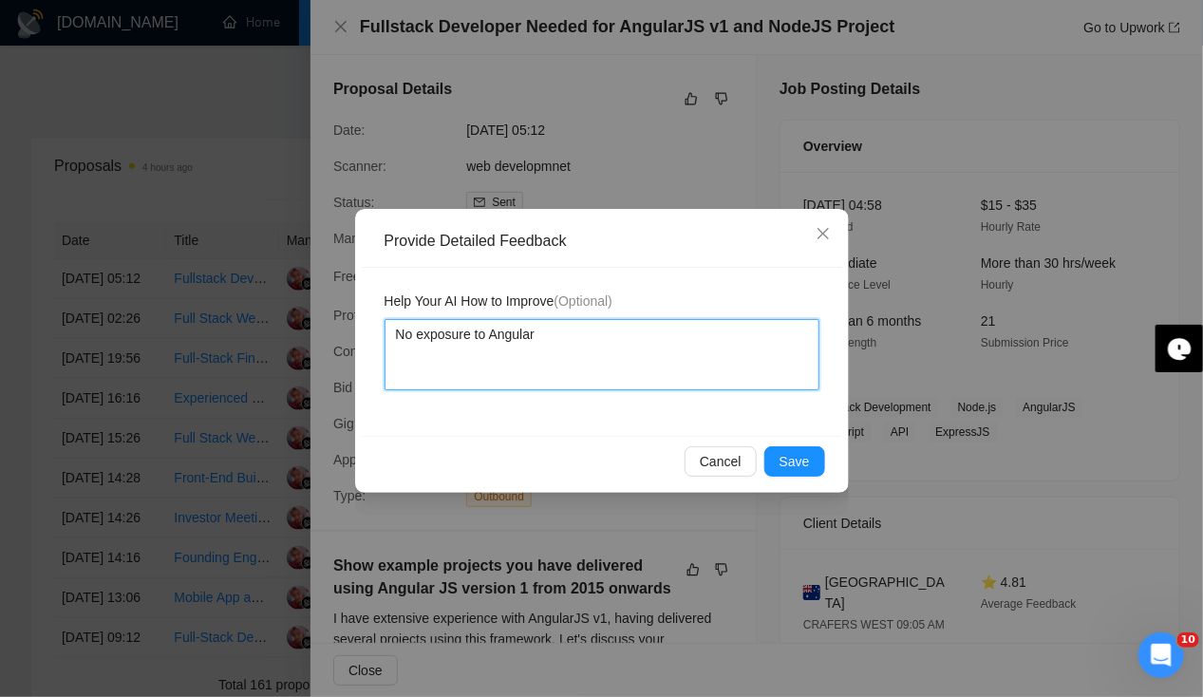
type textarea "No exposure to Angular"
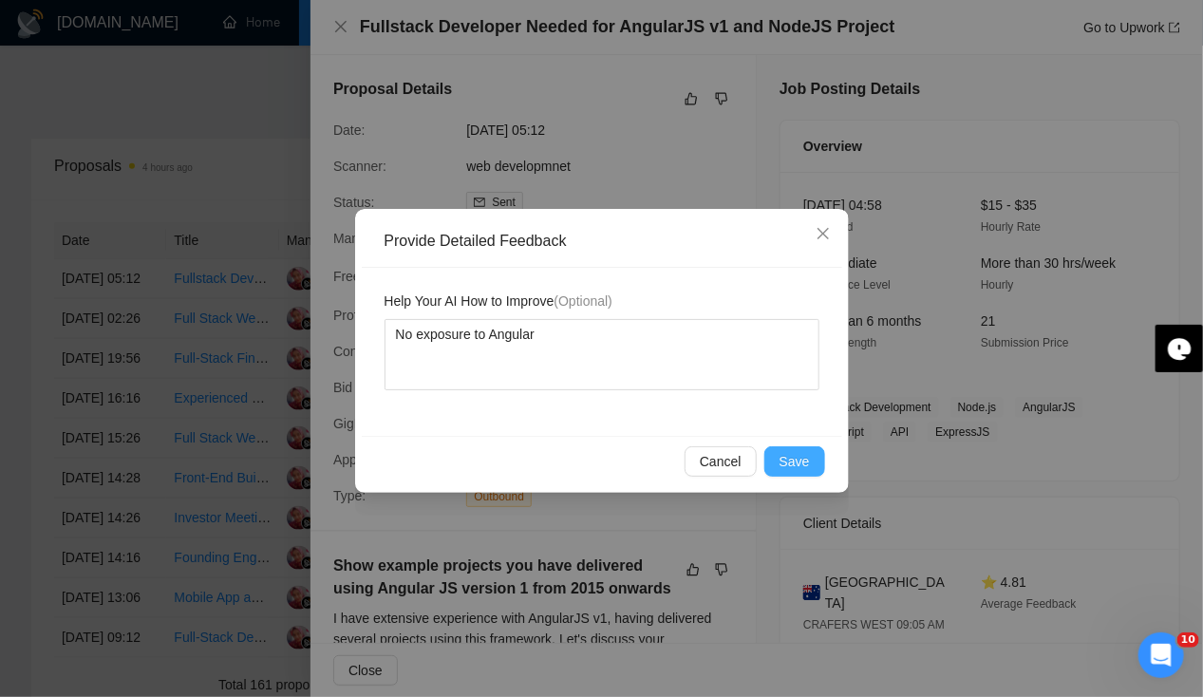
click at [781, 463] on button "Save" at bounding box center [794, 461] width 61 height 30
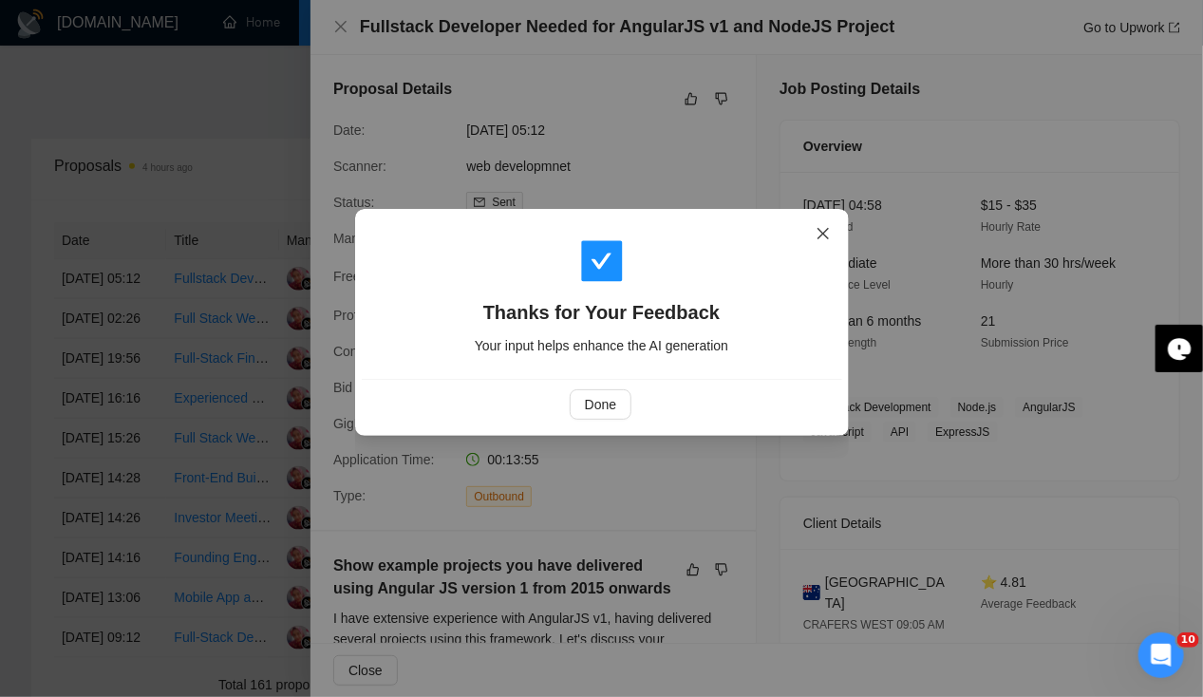
click at [818, 241] on icon "close" at bounding box center [822, 233] width 15 height 15
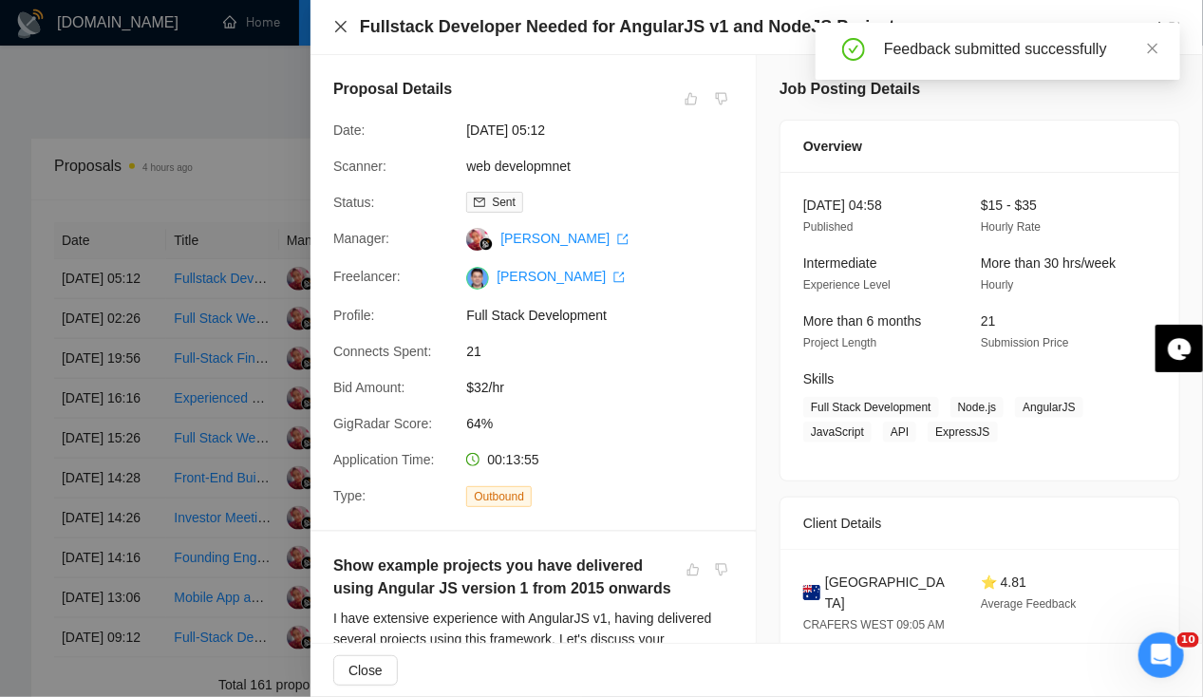
click at [342, 26] on icon "close" at bounding box center [340, 26] width 11 height 11
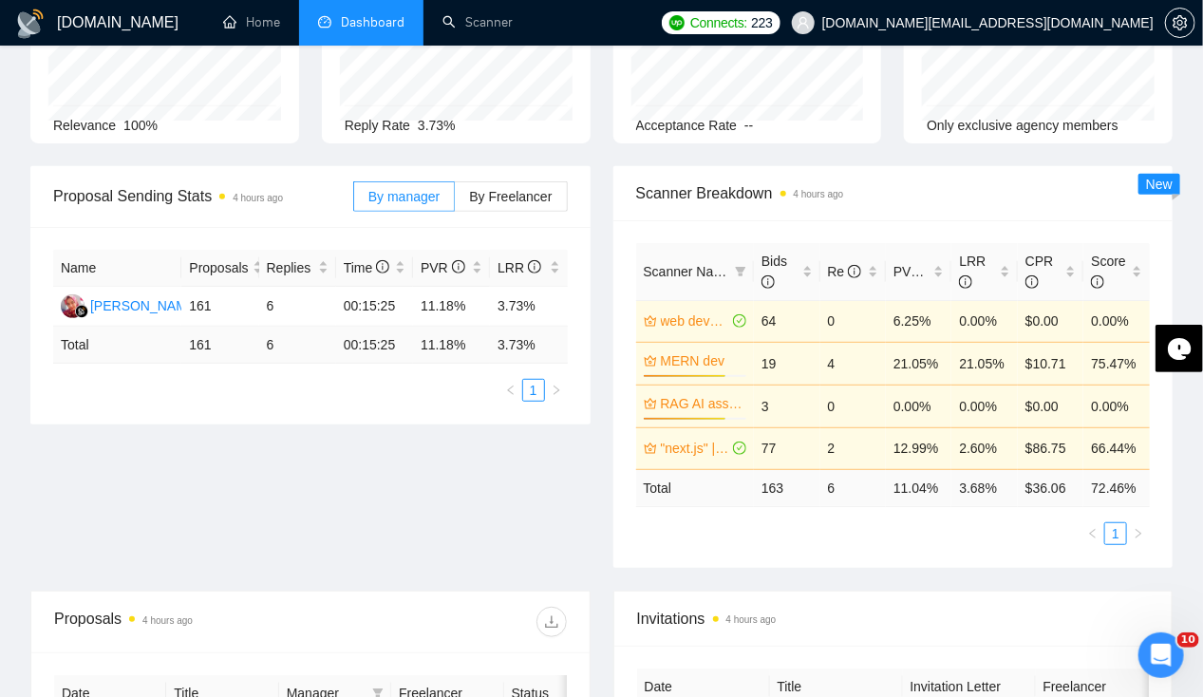
scroll to position [198, 0]
